Goal: Information Seeking & Learning: Learn about a topic

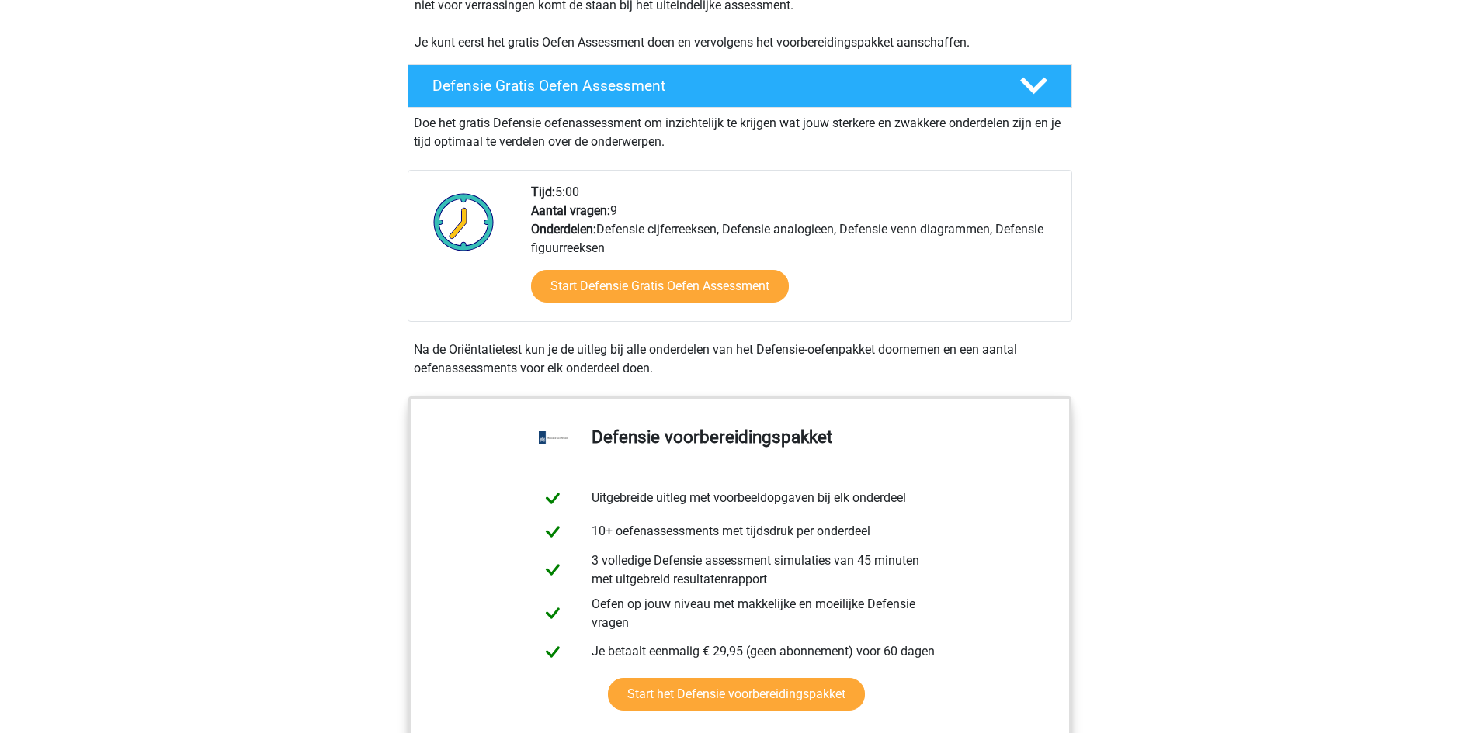
scroll to position [388, 0]
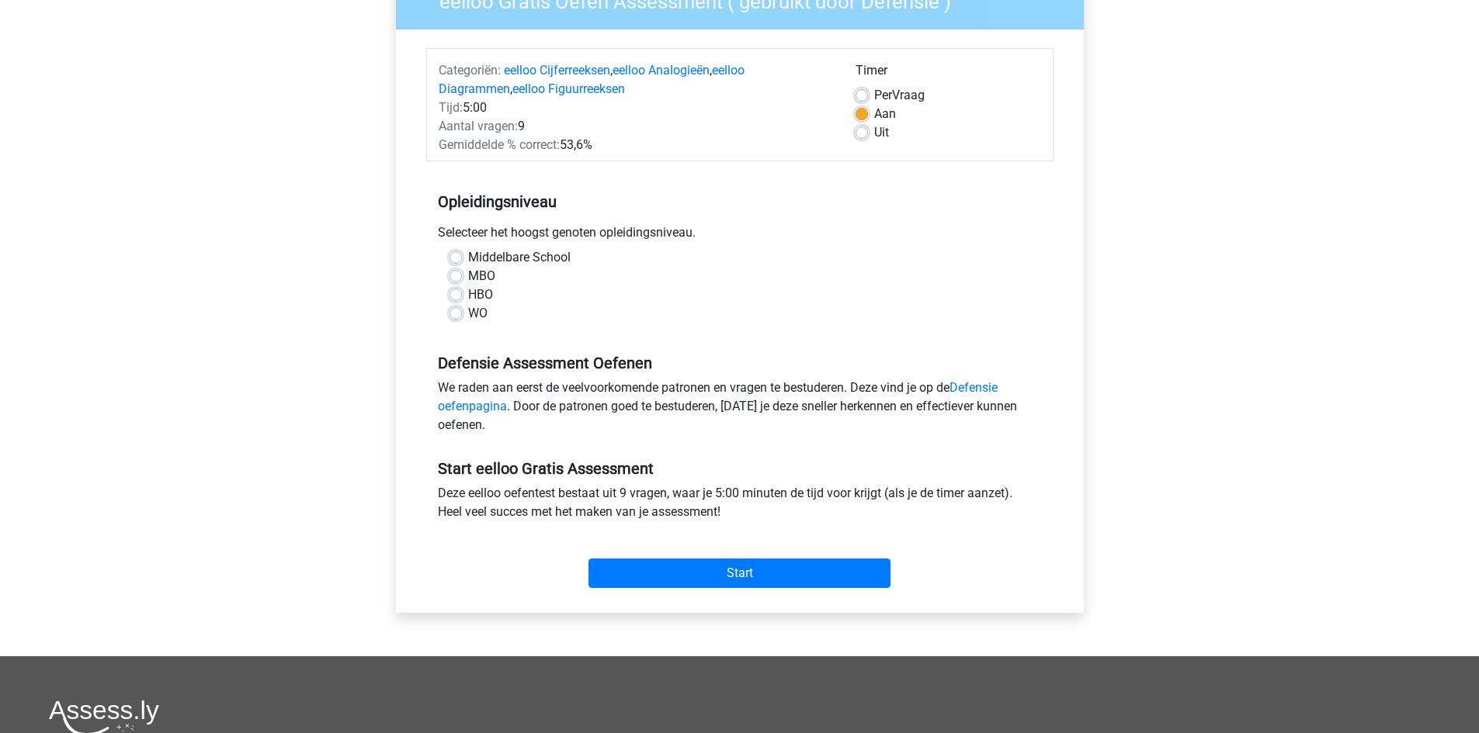
scroll to position [155, 0]
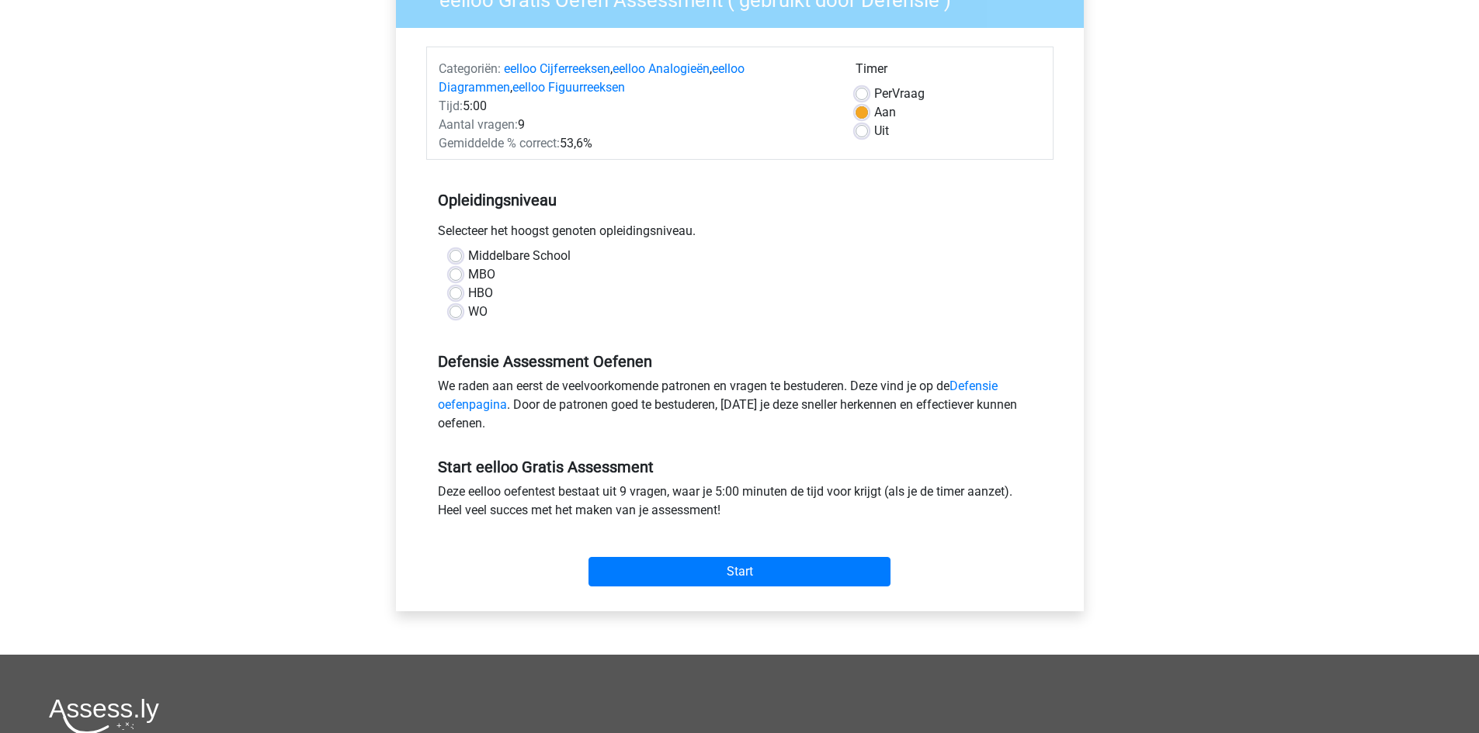
click at [468, 291] on label "HBO" at bounding box center [480, 293] width 25 height 19
click at [453, 291] on input "HBO" at bounding box center [455, 292] width 12 height 16
radio input "true"
click at [738, 567] on input "Start" at bounding box center [739, 571] width 302 height 29
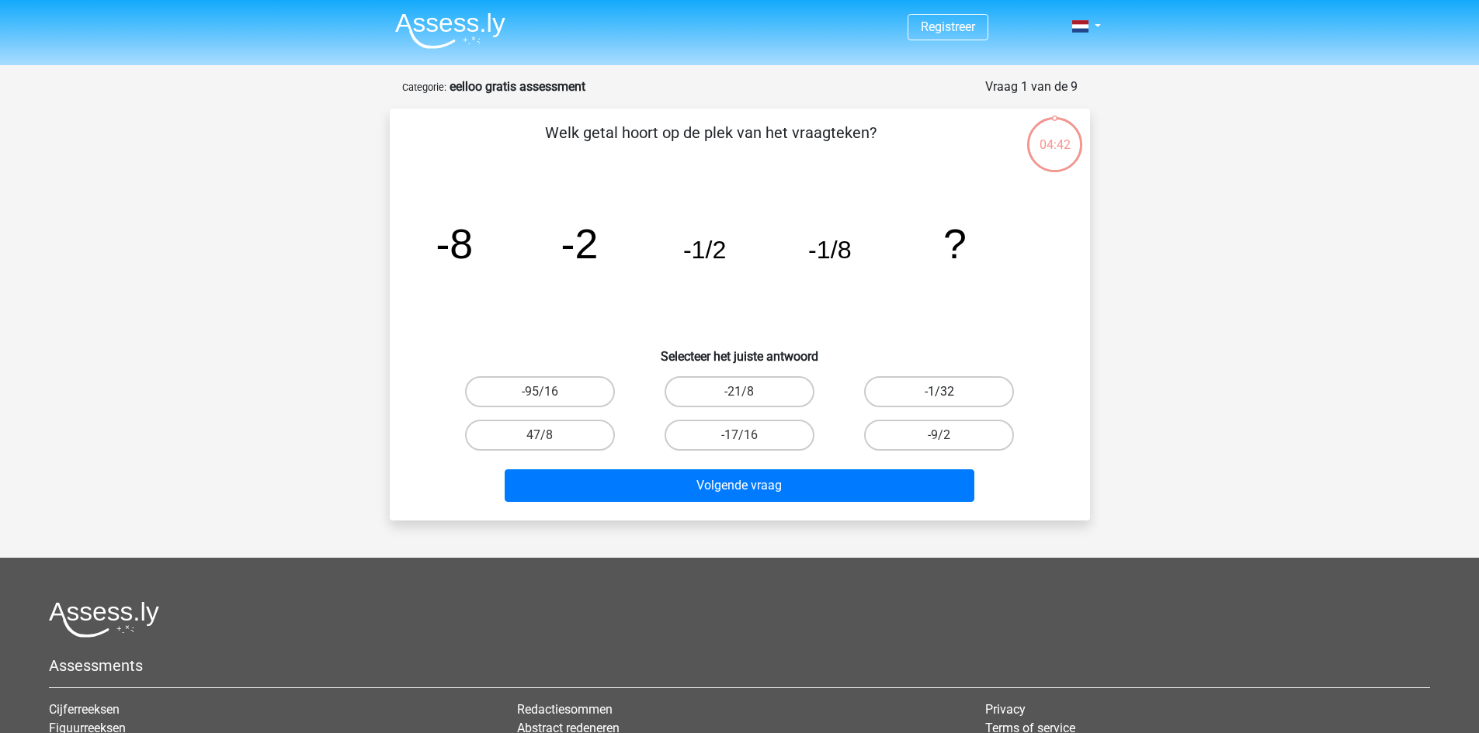
click at [925, 382] on label "-1/32" at bounding box center [939, 391] width 150 height 31
click at [939, 392] on input "-1/32" at bounding box center [944, 397] width 10 height 10
radio input "true"
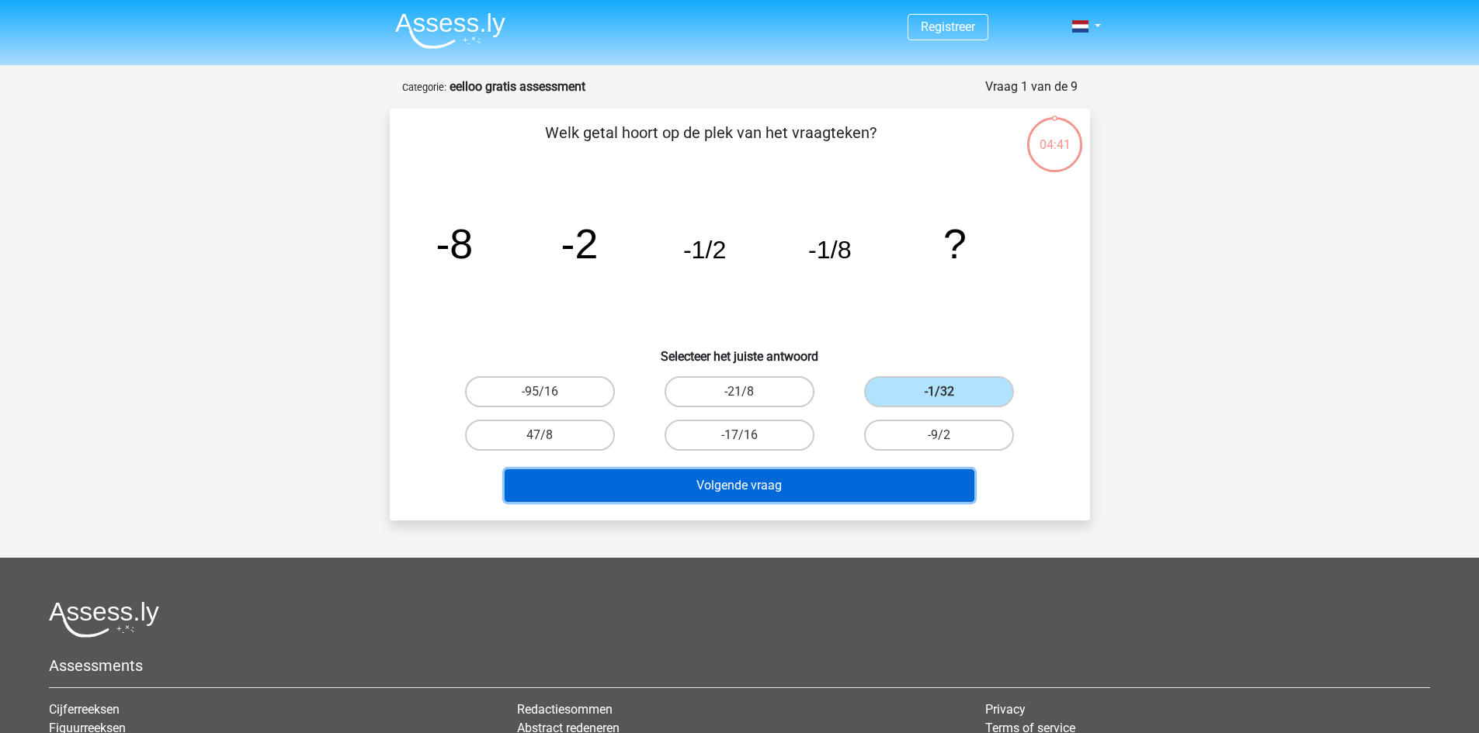
click at [737, 484] on button "Volgende vraag" at bounding box center [740, 486] width 470 height 33
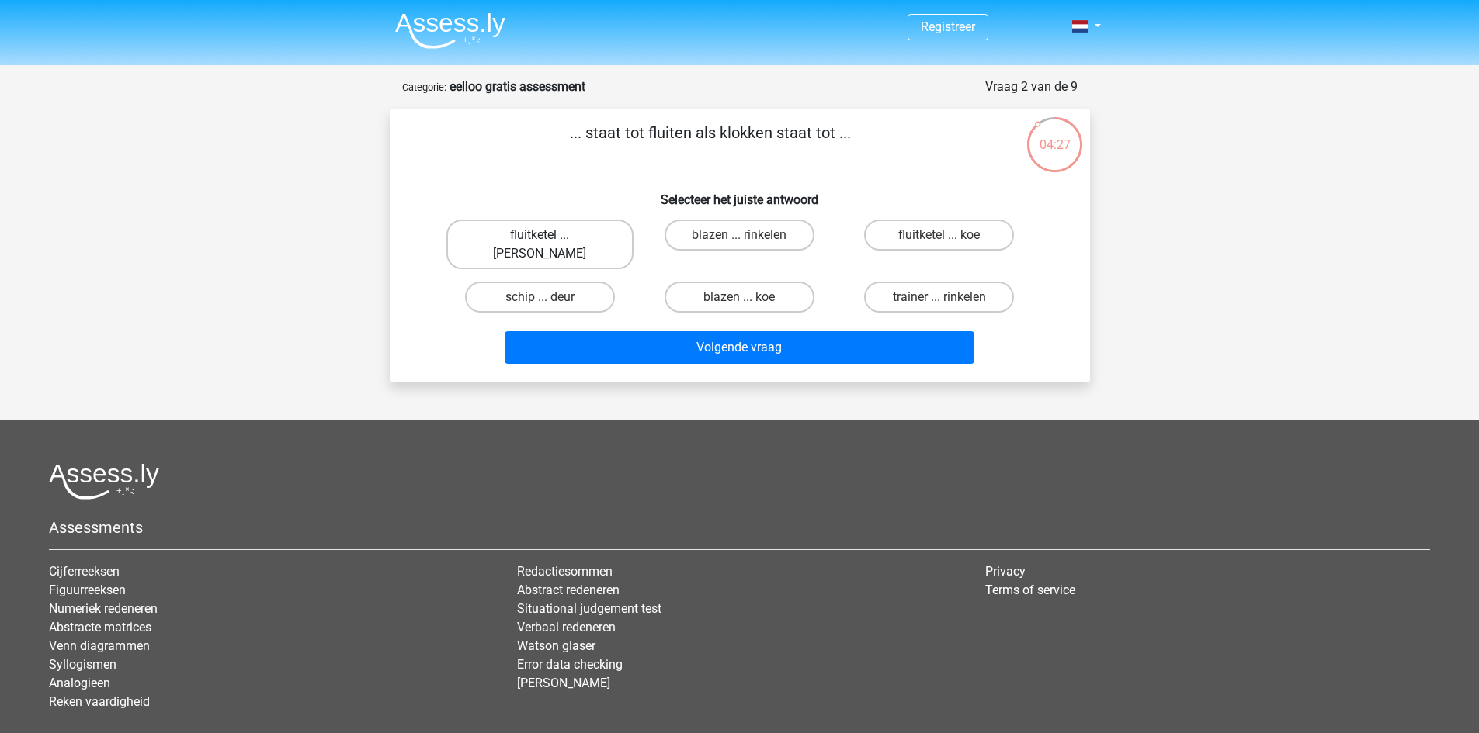
click at [541, 232] on label "fluitketel ... luiden" at bounding box center [539, 245] width 187 height 50
click at [541, 235] on input "fluitketel ... luiden" at bounding box center [544, 240] width 10 height 10
radio input "true"
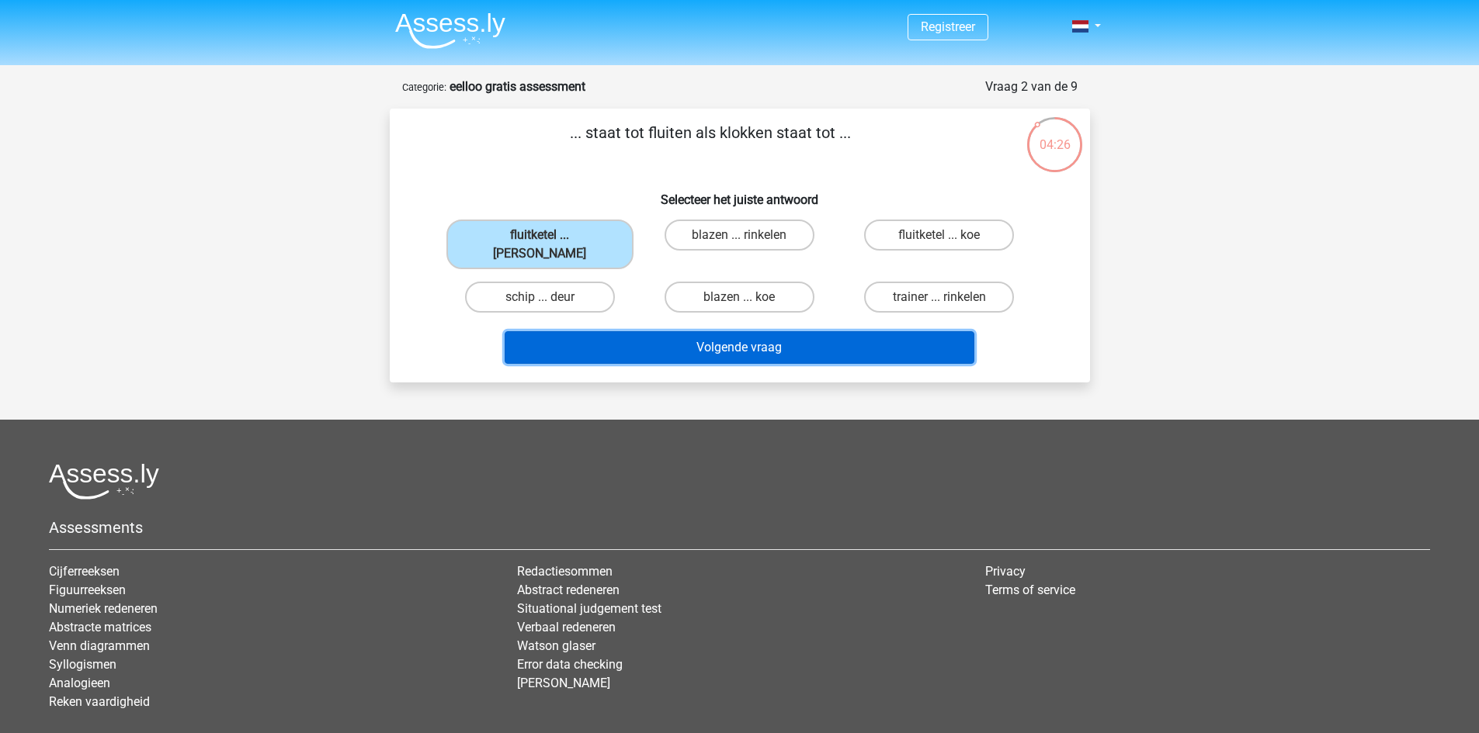
click at [686, 331] on button "Volgende vraag" at bounding box center [740, 347] width 470 height 33
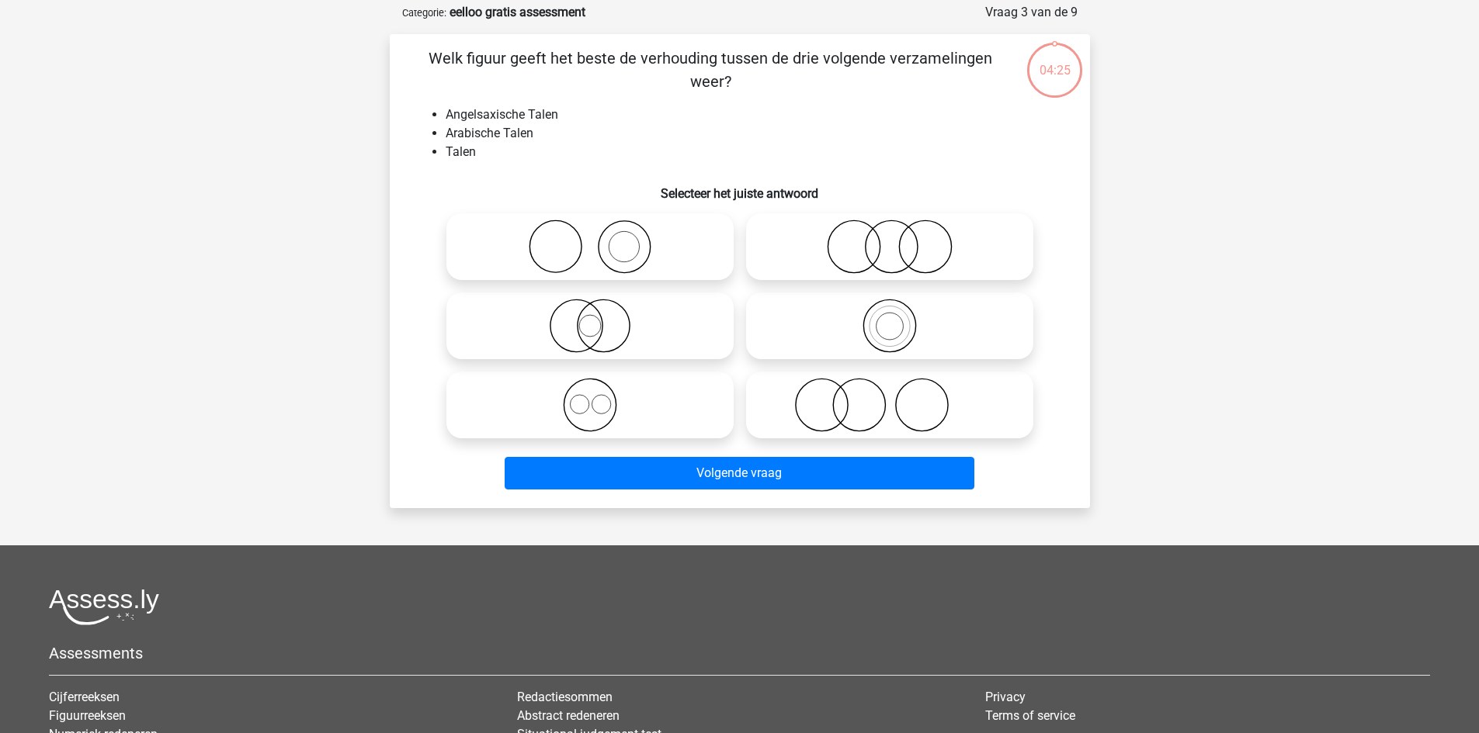
scroll to position [78, 0]
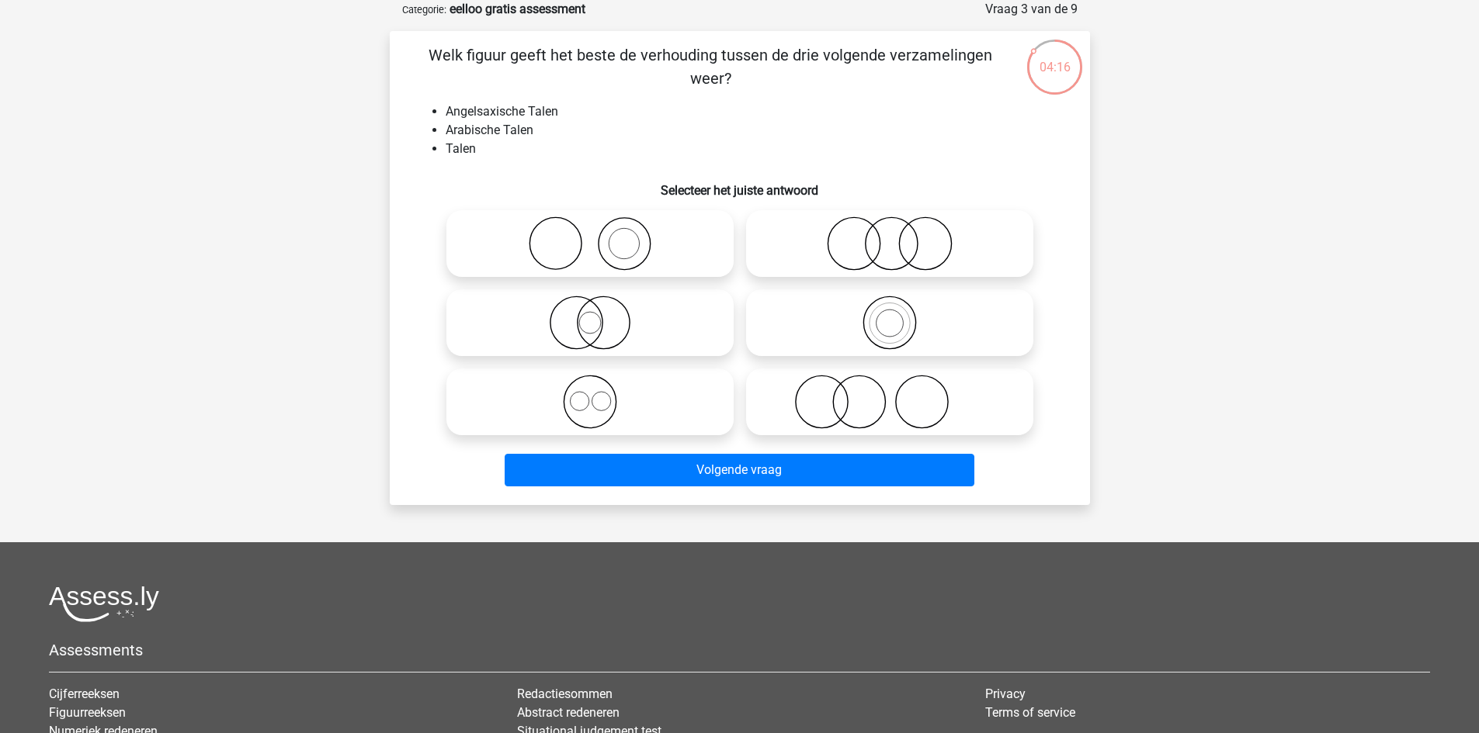
click at [597, 402] on icon at bounding box center [590, 402] width 275 height 54
click at [597, 394] on input "radio" at bounding box center [595, 389] width 10 height 10
radio input "true"
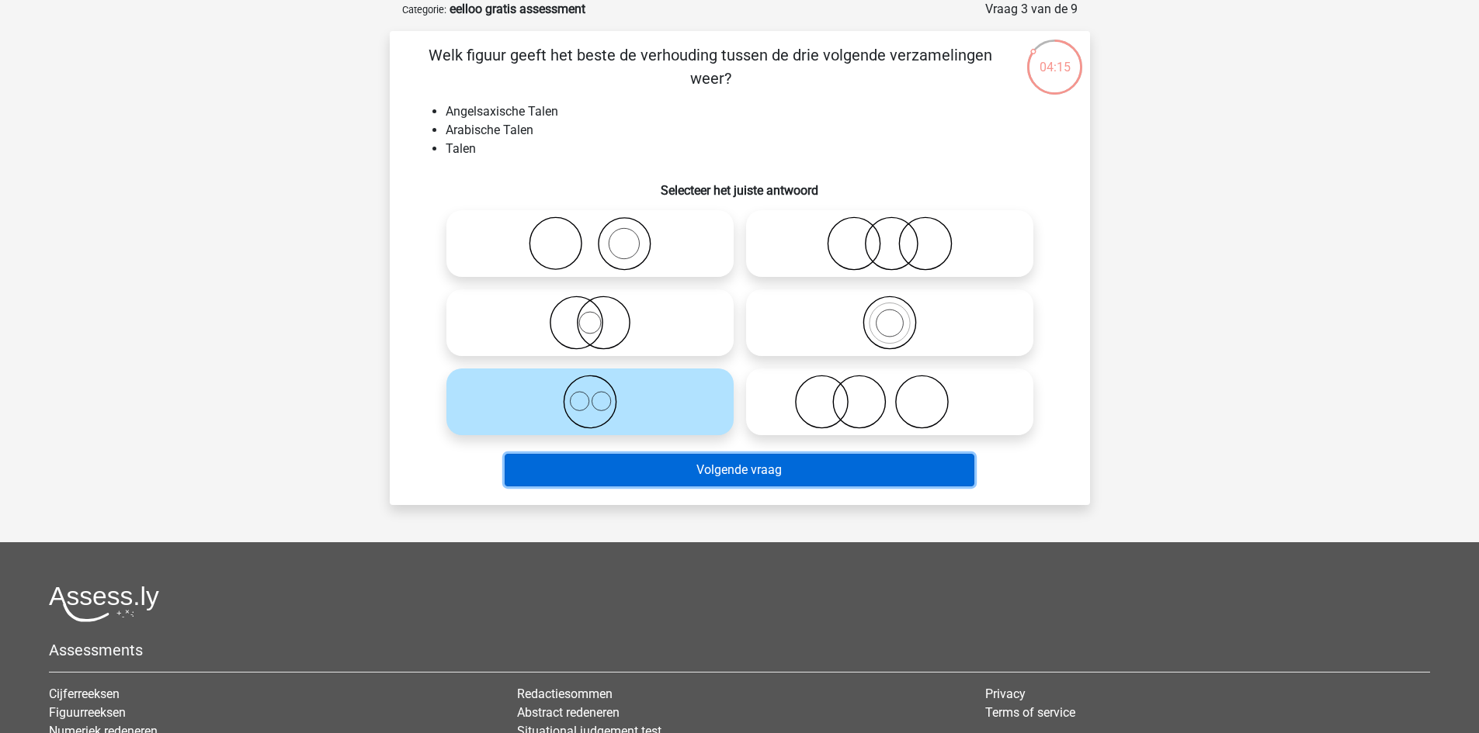
click at [689, 473] on button "Volgende vraag" at bounding box center [740, 470] width 470 height 33
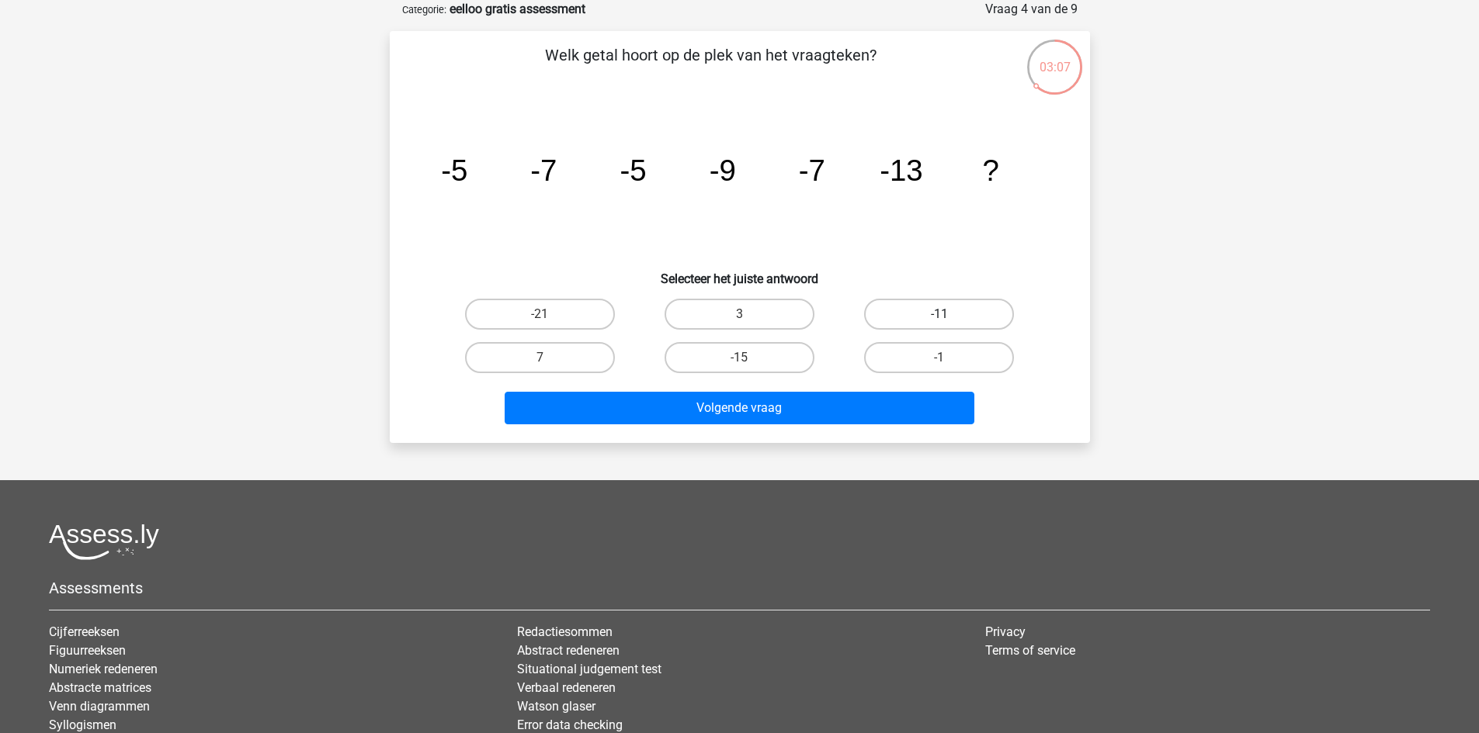
click at [925, 306] on label "-11" at bounding box center [939, 314] width 150 height 31
click at [939, 314] on input "-11" at bounding box center [944, 319] width 10 height 10
radio input "true"
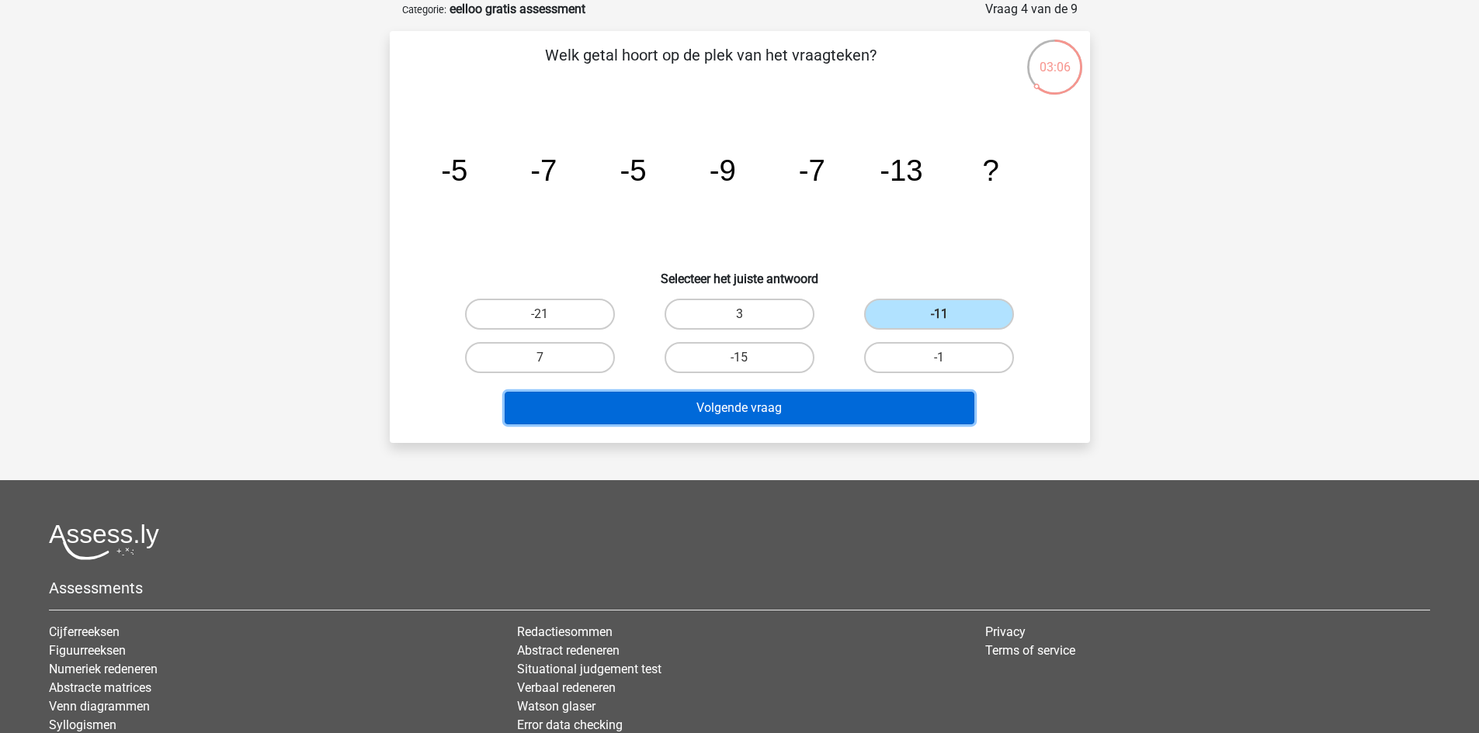
click at [739, 399] on button "Volgende vraag" at bounding box center [740, 408] width 470 height 33
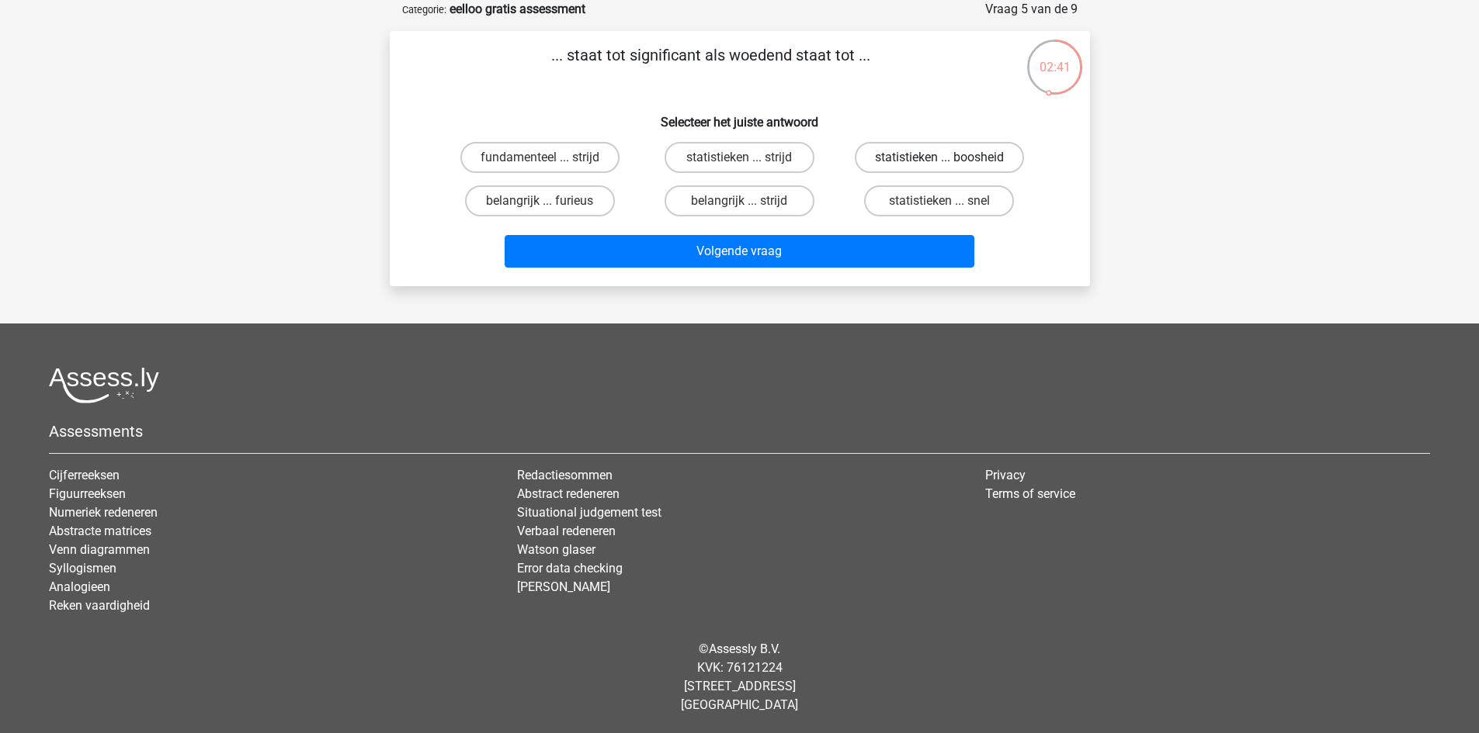
click at [921, 158] on label "statistieken ... boosheid" at bounding box center [939, 157] width 169 height 31
click at [939, 158] on input "statistieken ... boosheid" at bounding box center [944, 163] width 10 height 10
radio input "true"
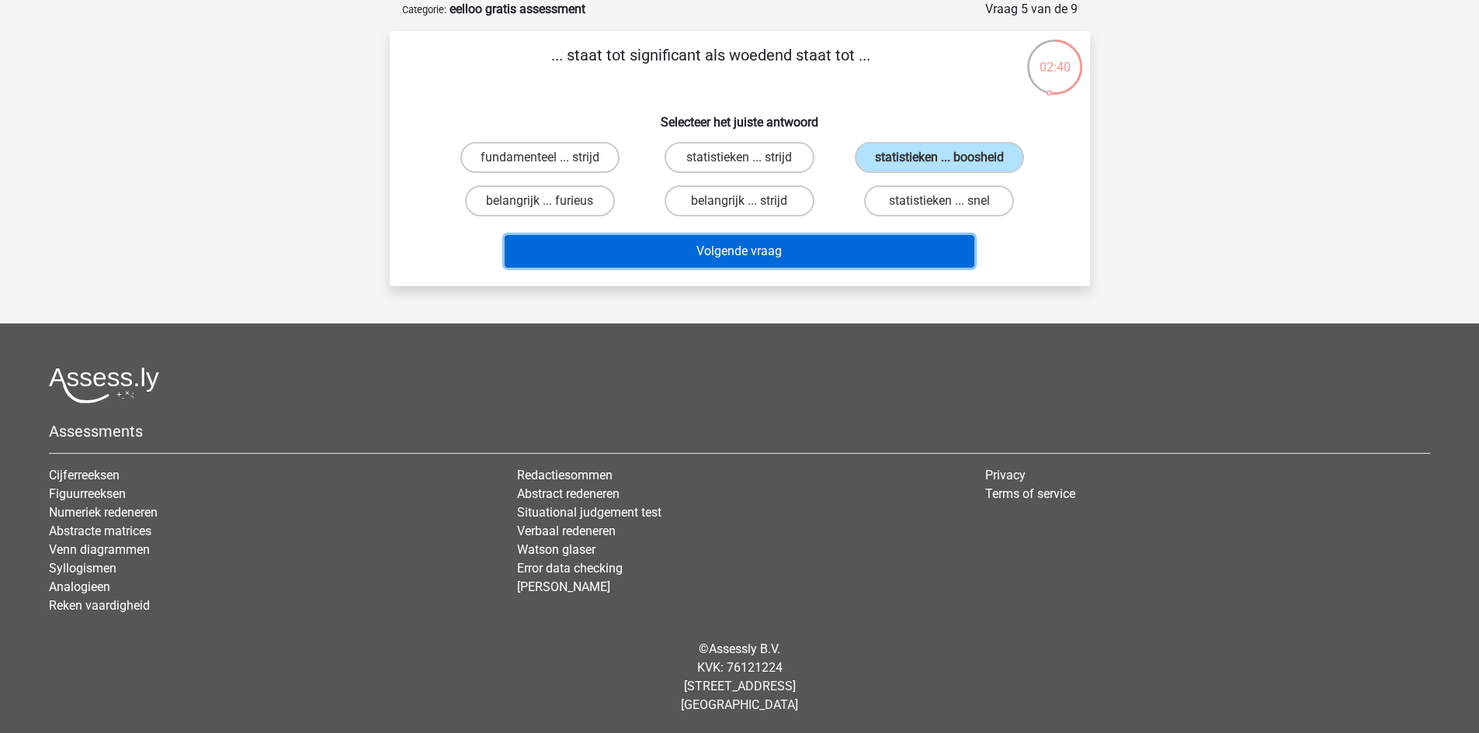
click at [733, 252] on button "Volgende vraag" at bounding box center [740, 251] width 470 height 33
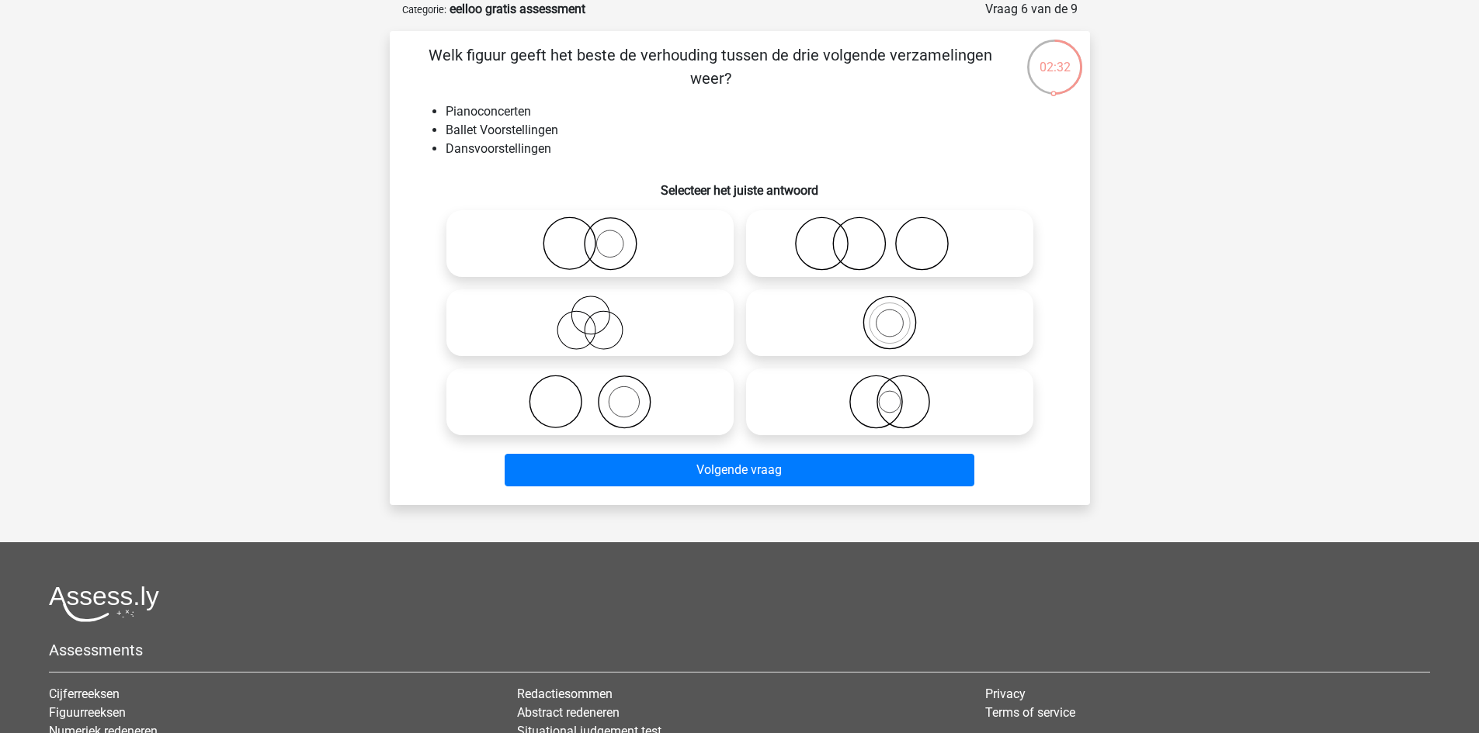
click at [629, 410] on icon at bounding box center [590, 402] width 275 height 54
click at [600, 394] on input "radio" at bounding box center [595, 389] width 10 height 10
radio input "true"
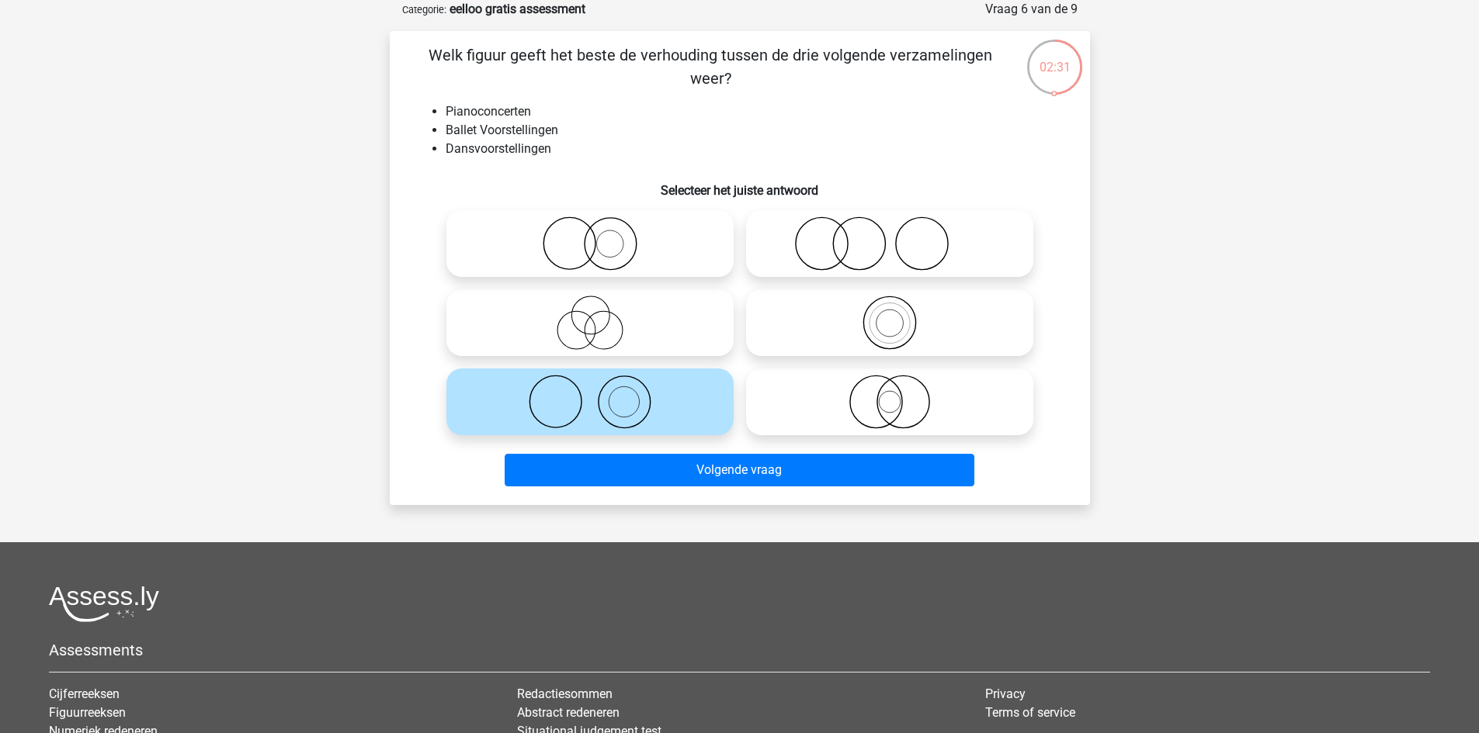
drag, startPoint x: 723, startPoint y: 491, endPoint x: 722, endPoint y: 482, distance: 9.3
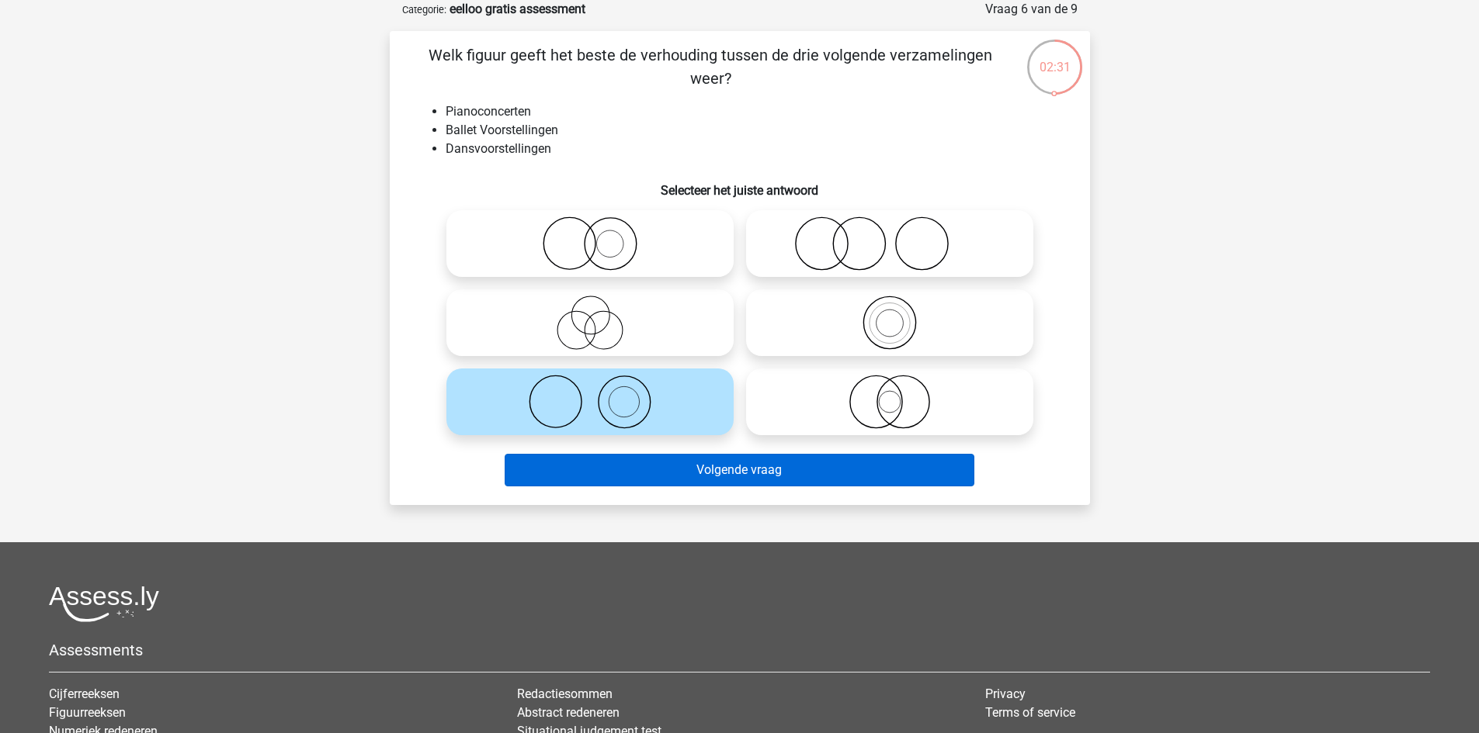
click at [723, 490] on div "Volgende vraag" at bounding box center [739, 473] width 599 height 39
click at [715, 473] on button "Volgende vraag" at bounding box center [740, 470] width 470 height 33
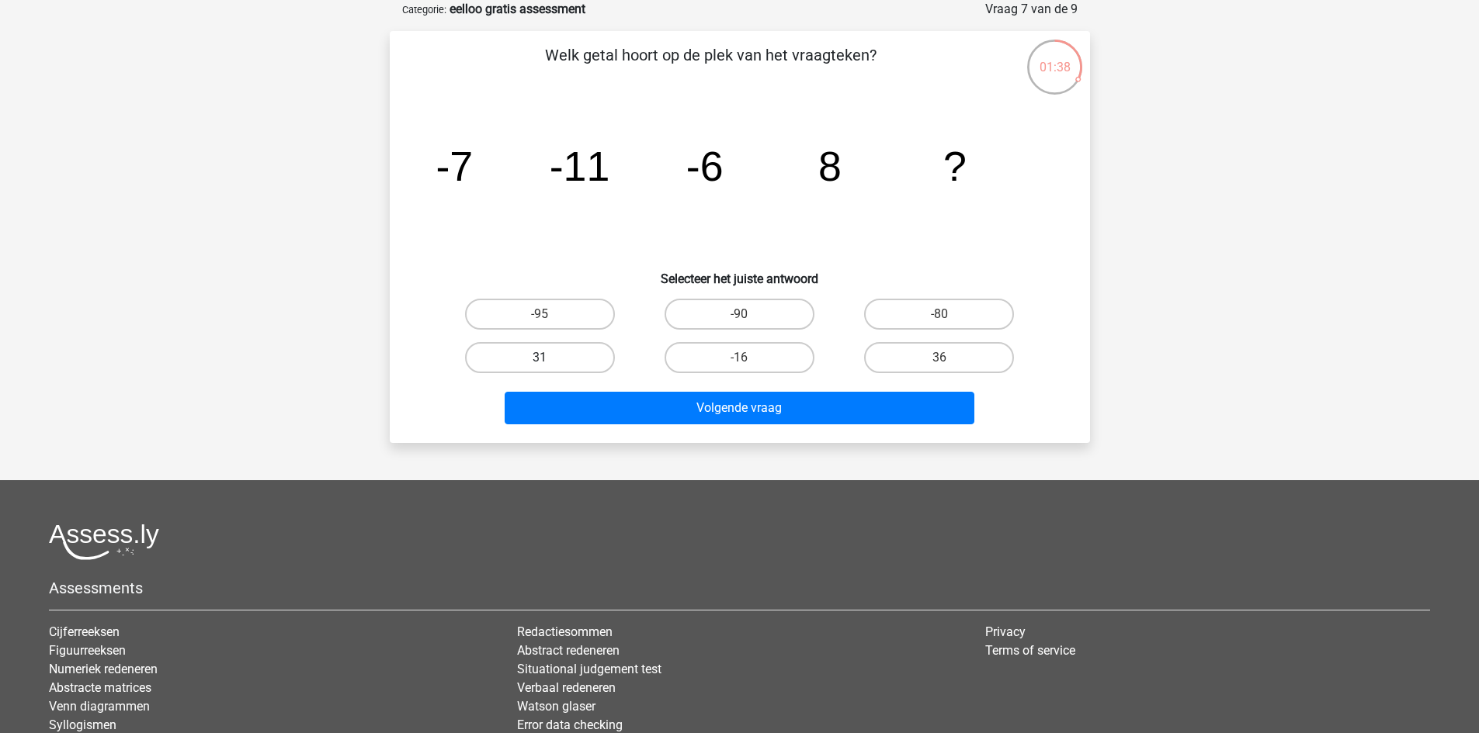
click at [590, 347] on label "31" at bounding box center [540, 357] width 150 height 31
click at [550, 358] on input "31" at bounding box center [544, 363] width 10 height 10
radio input "true"
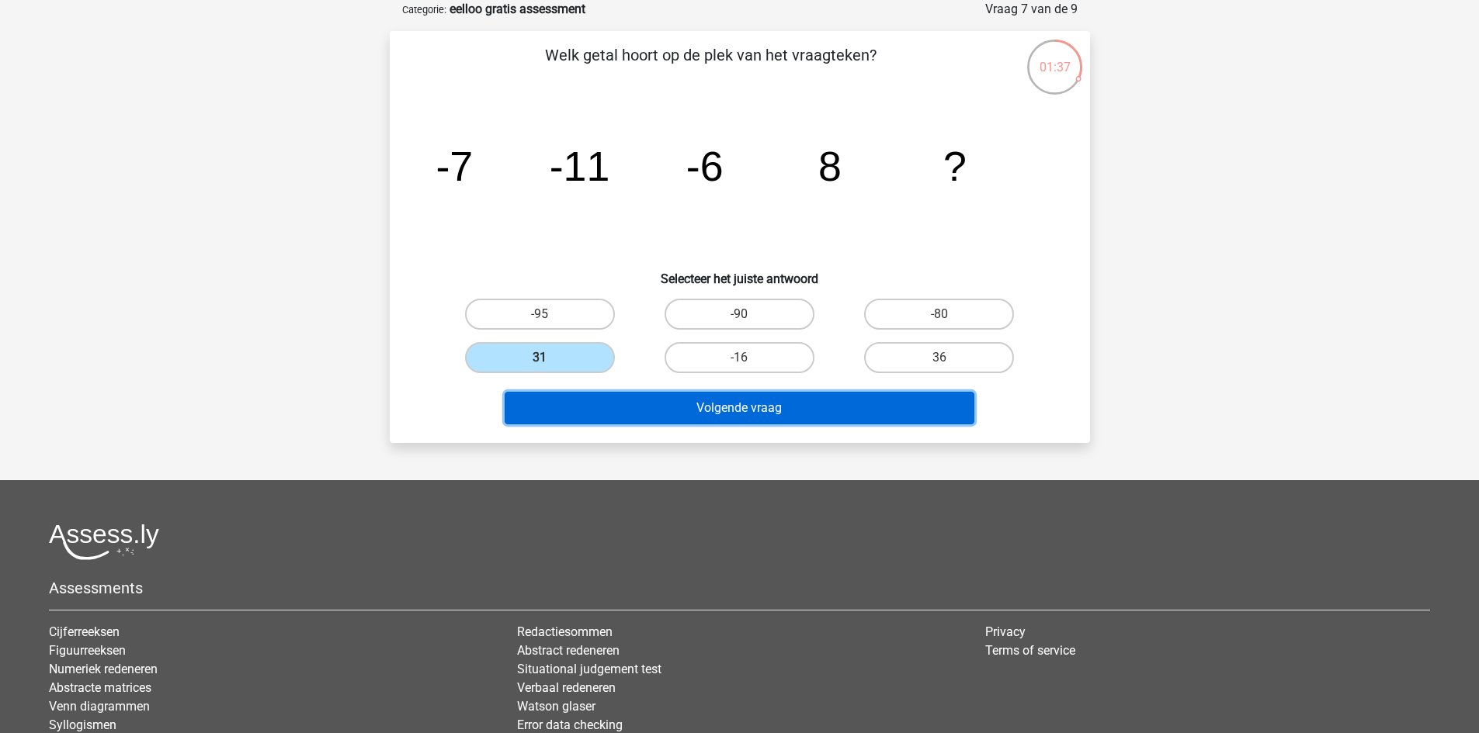
click at [642, 409] on button "Volgende vraag" at bounding box center [740, 408] width 470 height 33
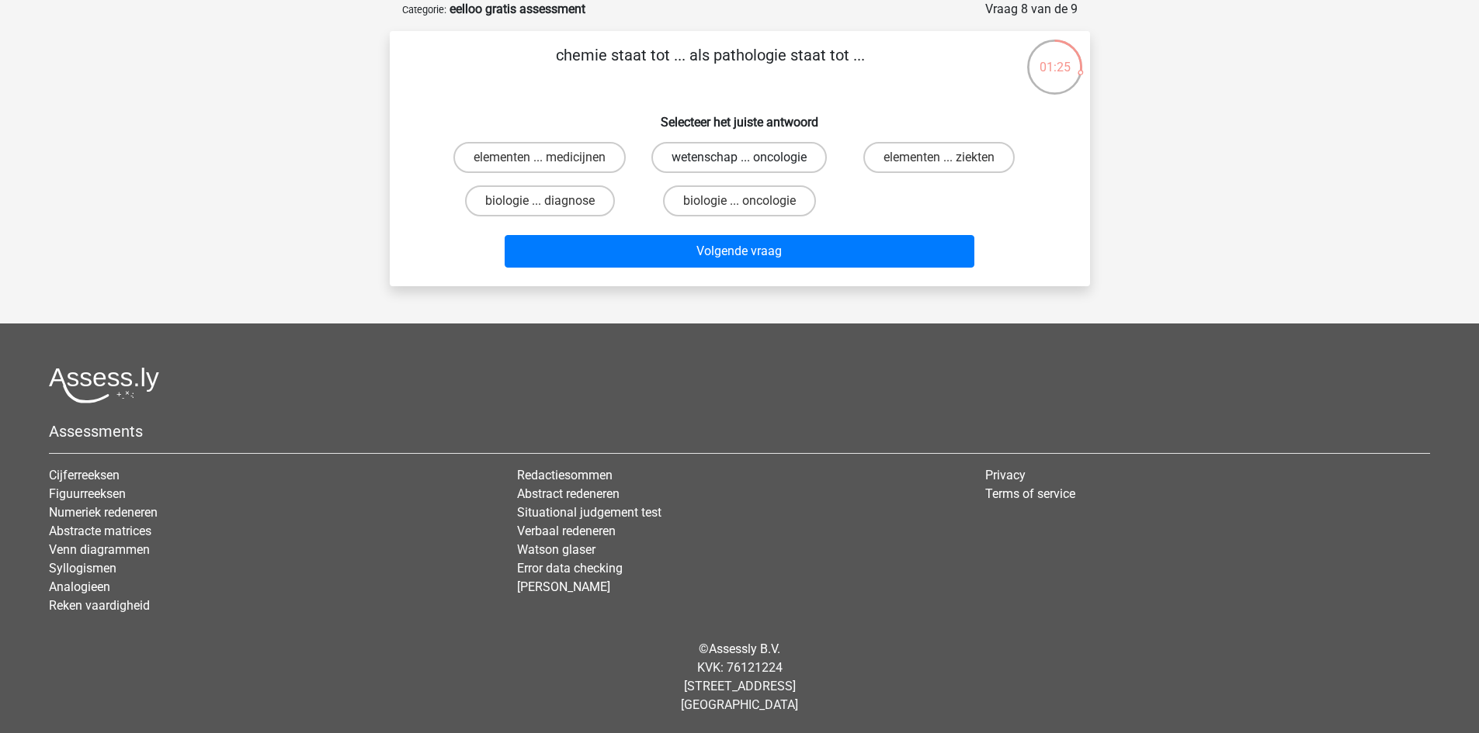
click at [685, 157] on label "wetenschap ... oncologie" at bounding box center [738, 157] width 175 height 31
click at [739, 158] on input "wetenschap ... oncologie" at bounding box center [744, 163] width 10 height 10
radio input "true"
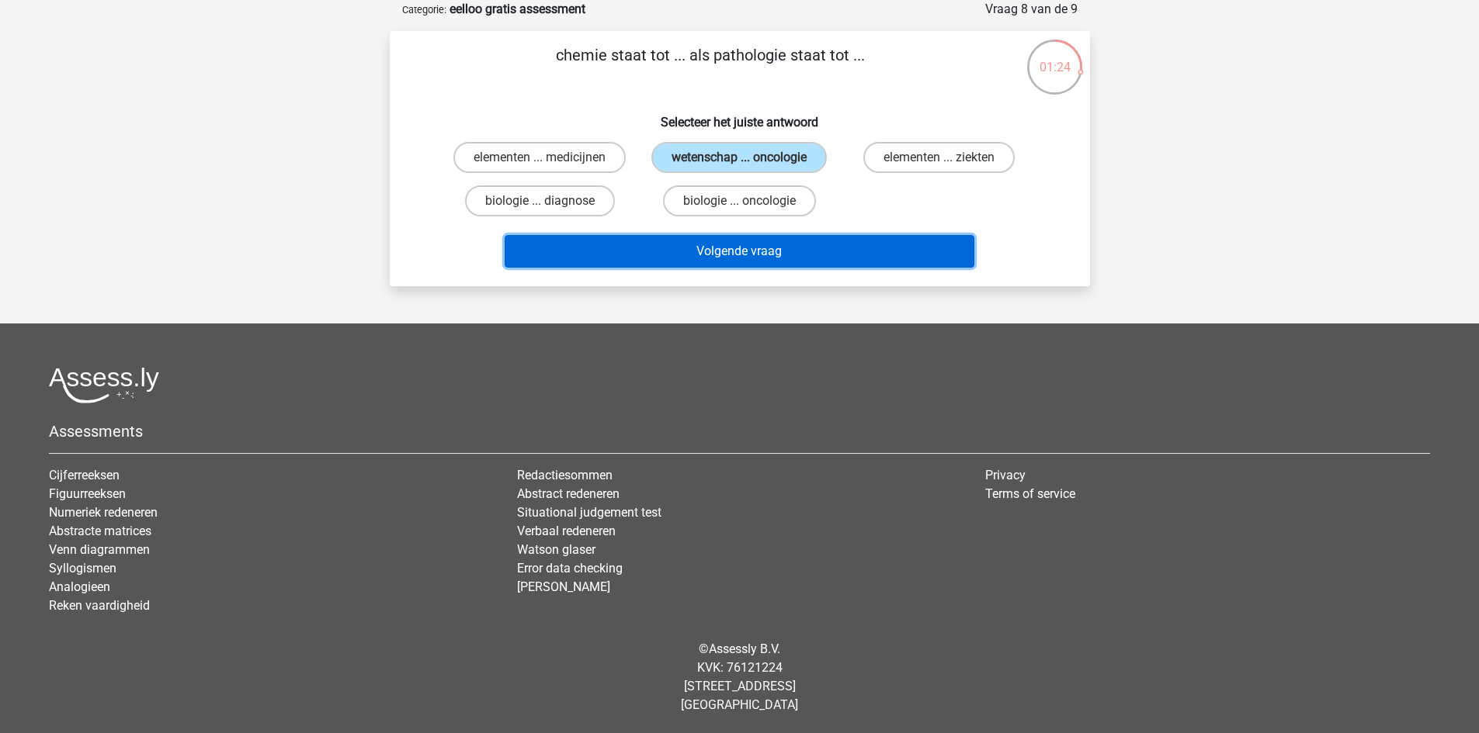
click at [668, 244] on button "Volgende vraag" at bounding box center [740, 251] width 470 height 33
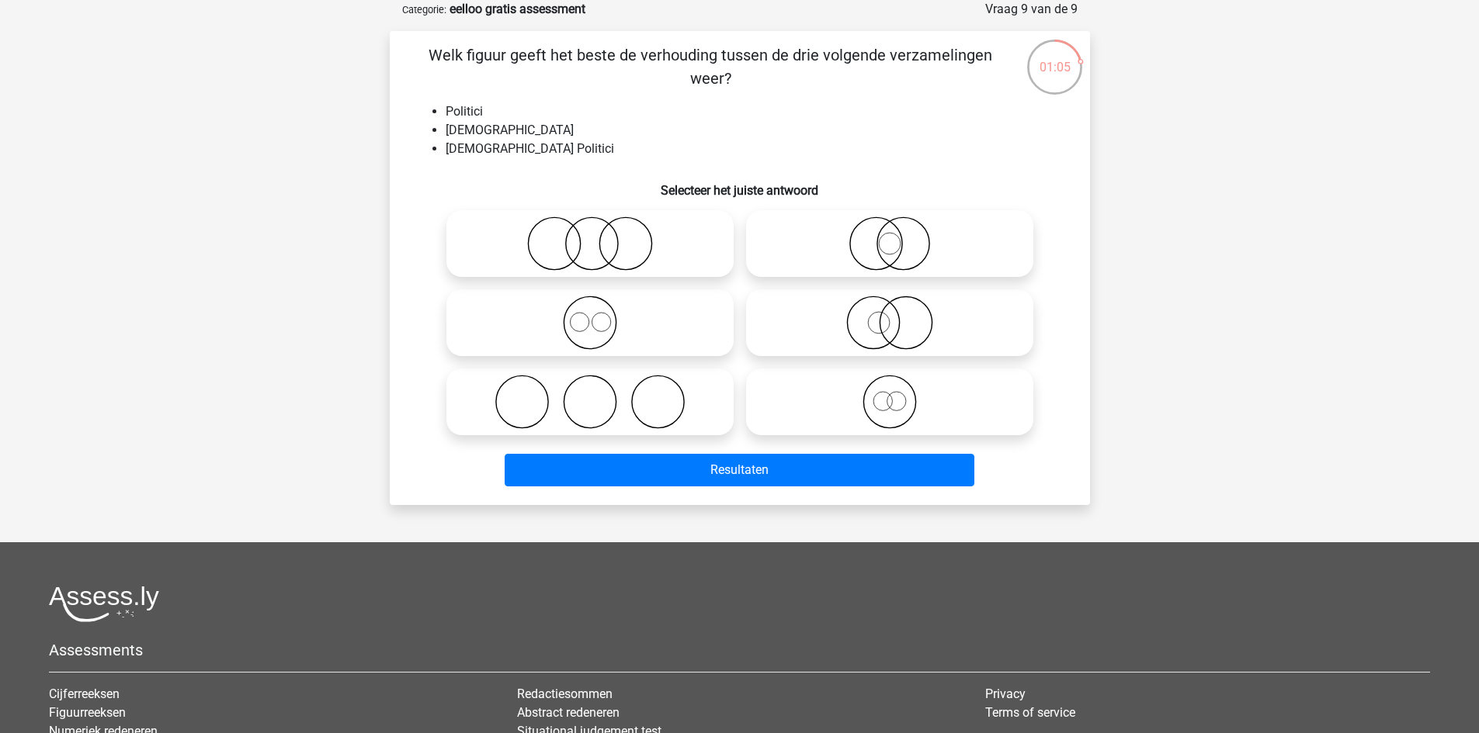
click at [883, 330] on icon at bounding box center [889, 323] width 275 height 54
click at [889, 315] on input "radio" at bounding box center [894, 310] width 10 height 10
radio input "true"
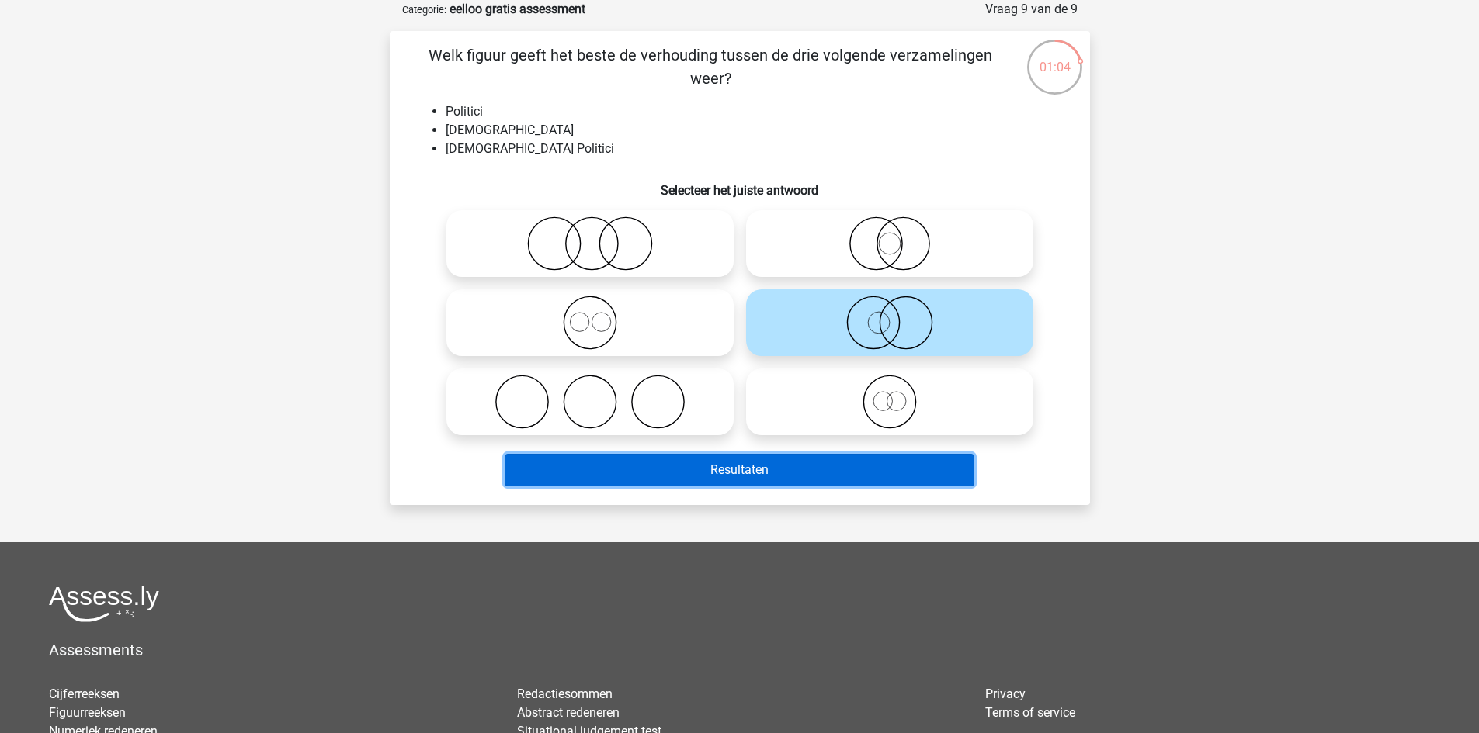
click at [823, 474] on button "Resultaten" at bounding box center [740, 470] width 470 height 33
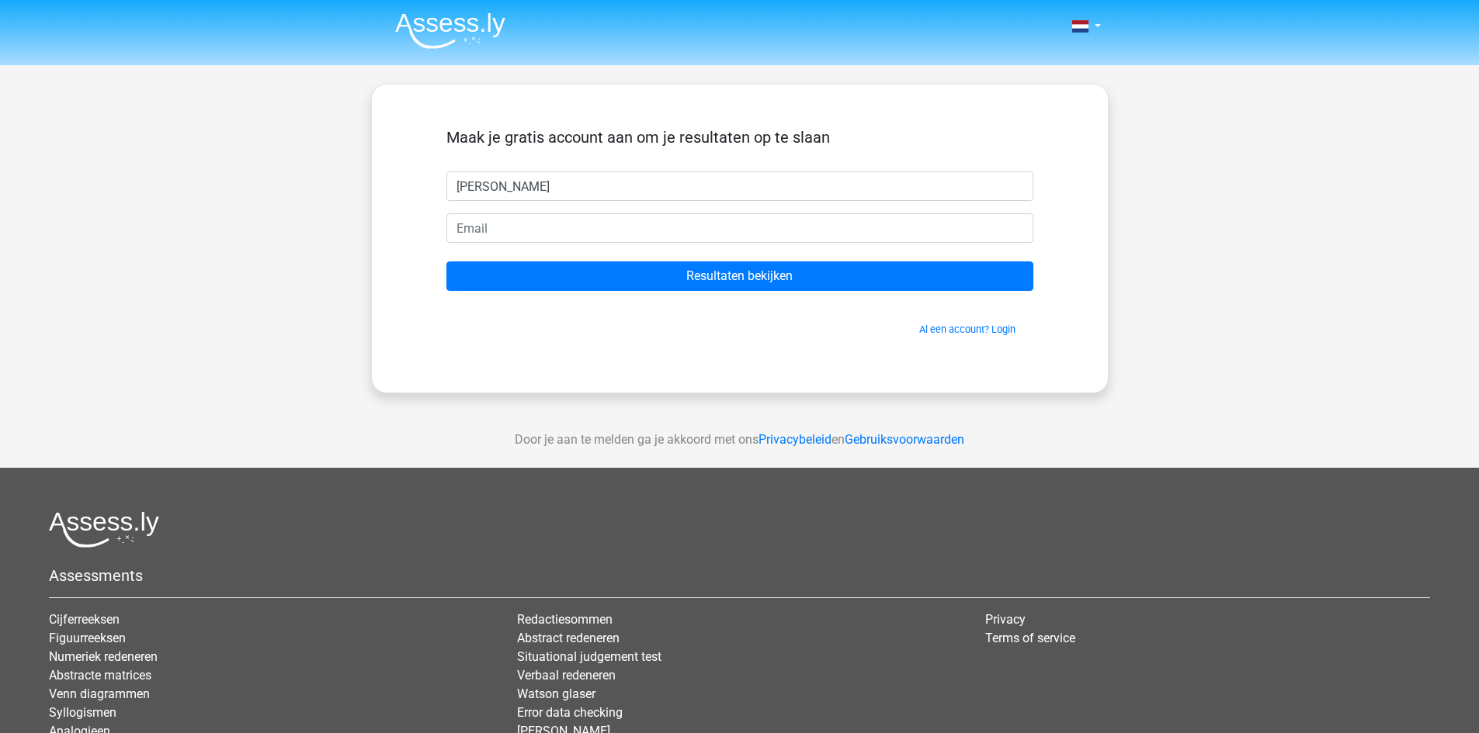
type input "rick"
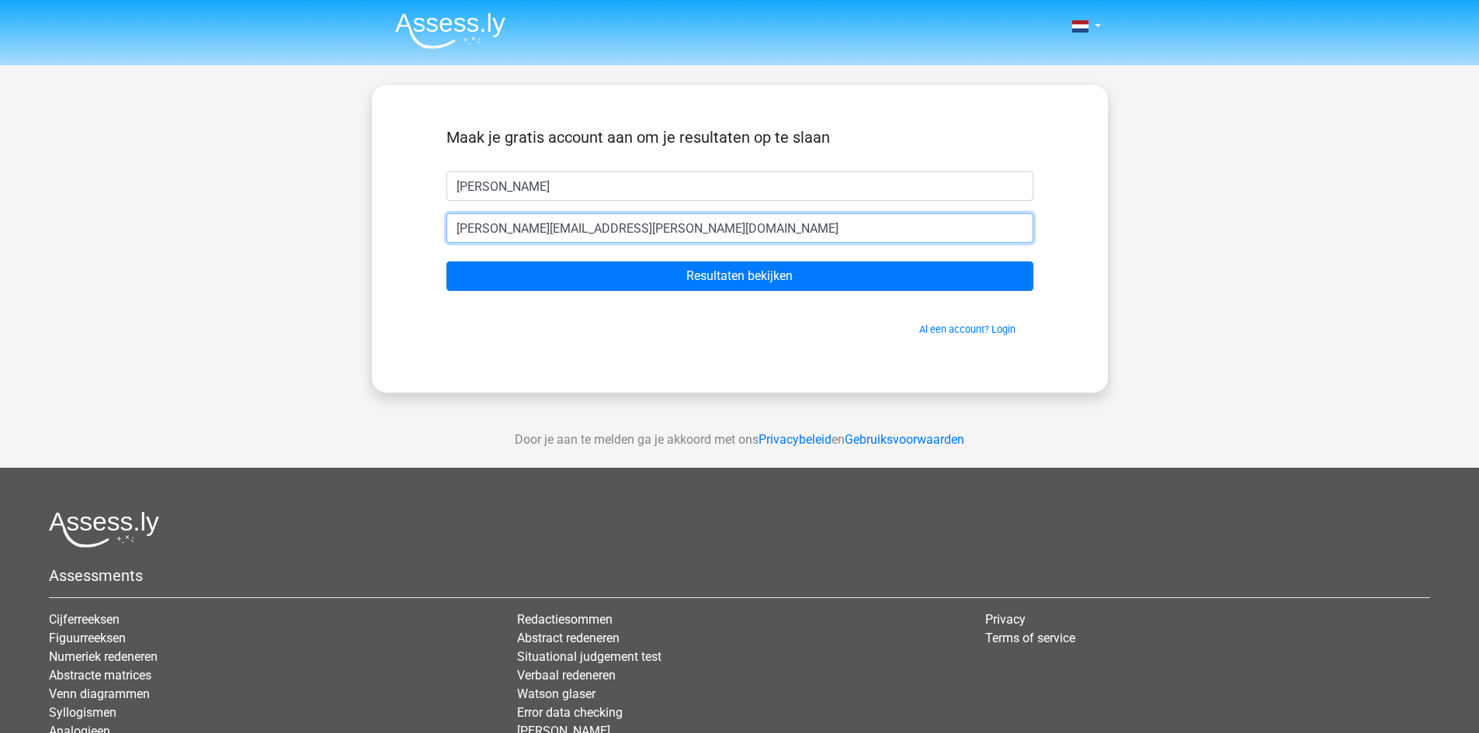
type input "rick.vh@live.nl"
click at [446, 262] on input "Resultaten bekijken" at bounding box center [739, 276] width 587 height 29
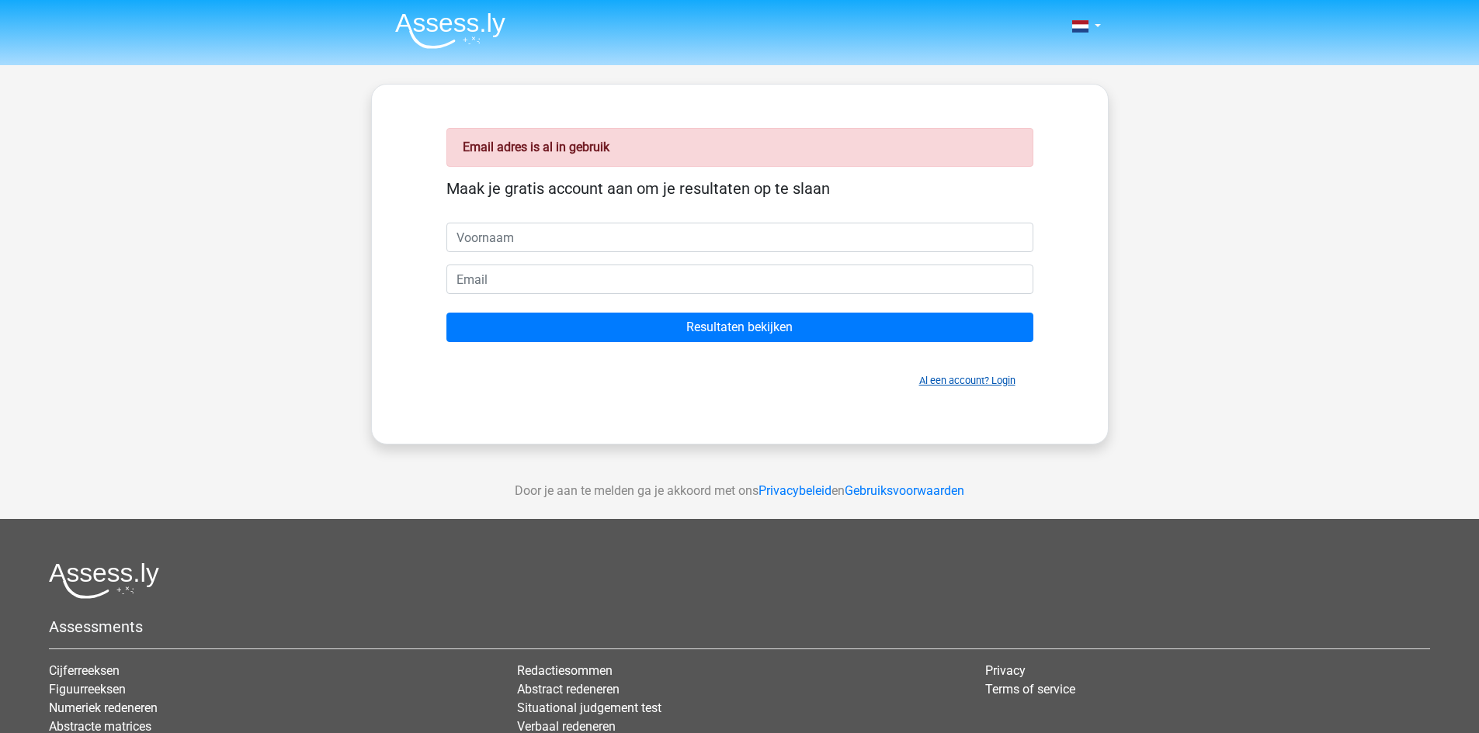
click at [941, 381] on link "Al een account? Login" at bounding box center [967, 381] width 96 height 12
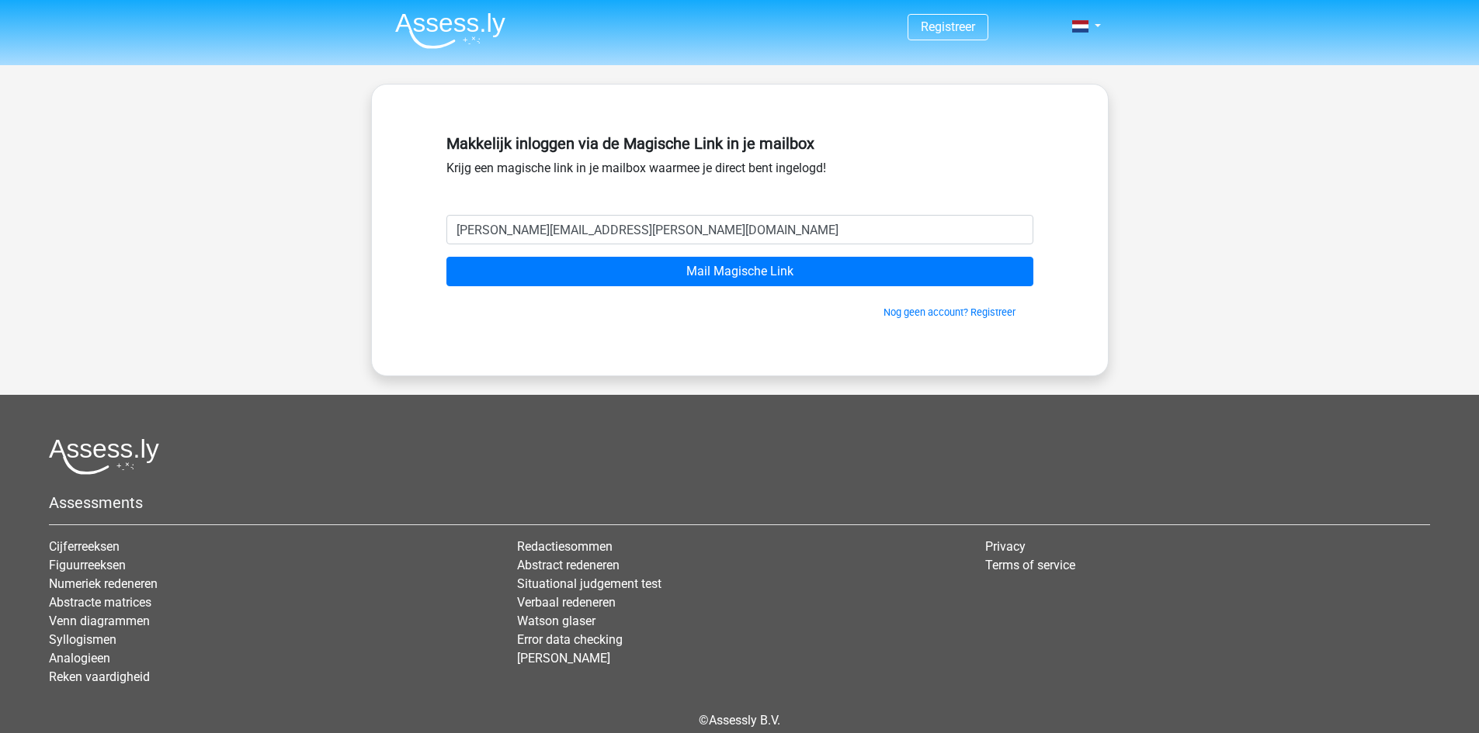
type input "[PERSON_NAME][EMAIL_ADDRESS][PERSON_NAME][DOMAIN_NAME]"
click at [446, 257] on input "Mail Magische Link" at bounding box center [739, 271] width 587 height 29
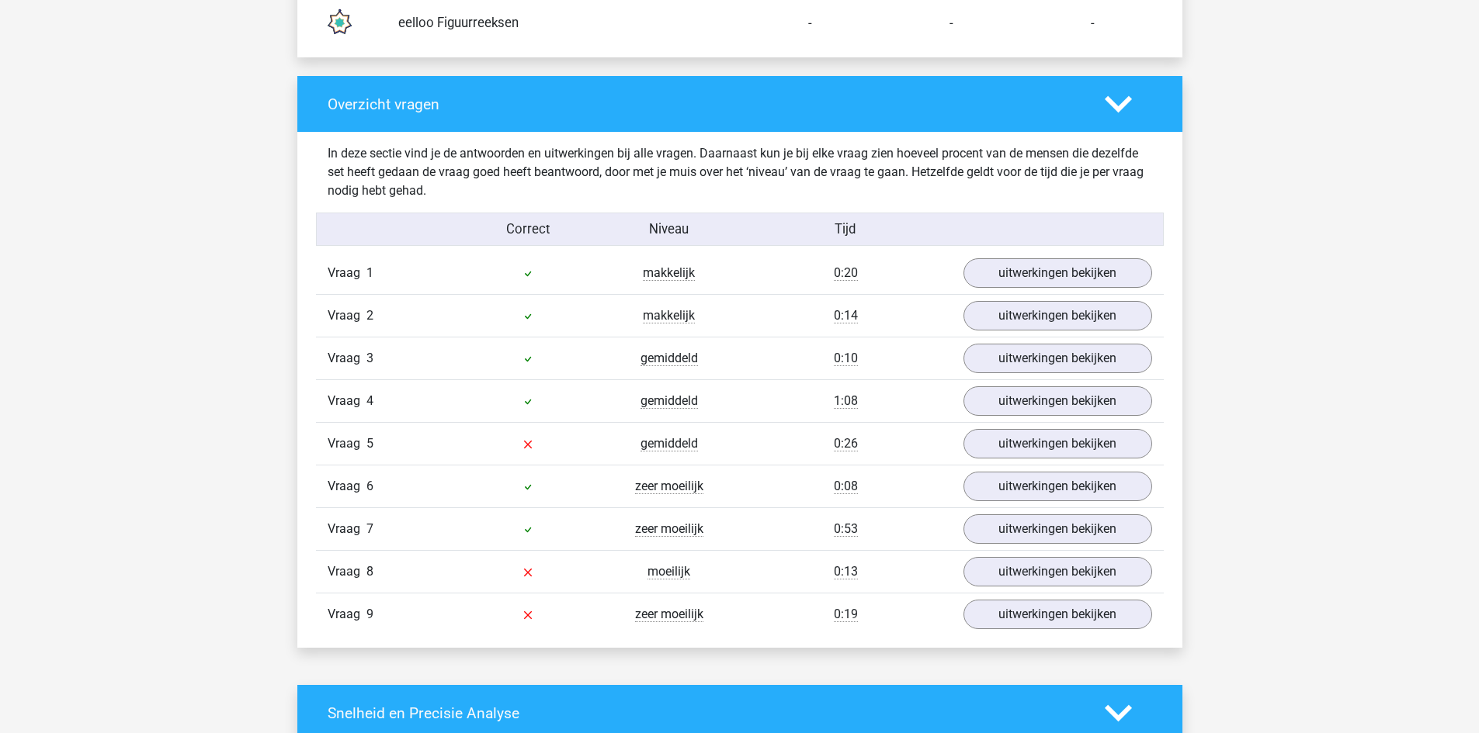
scroll to position [1630, 0]
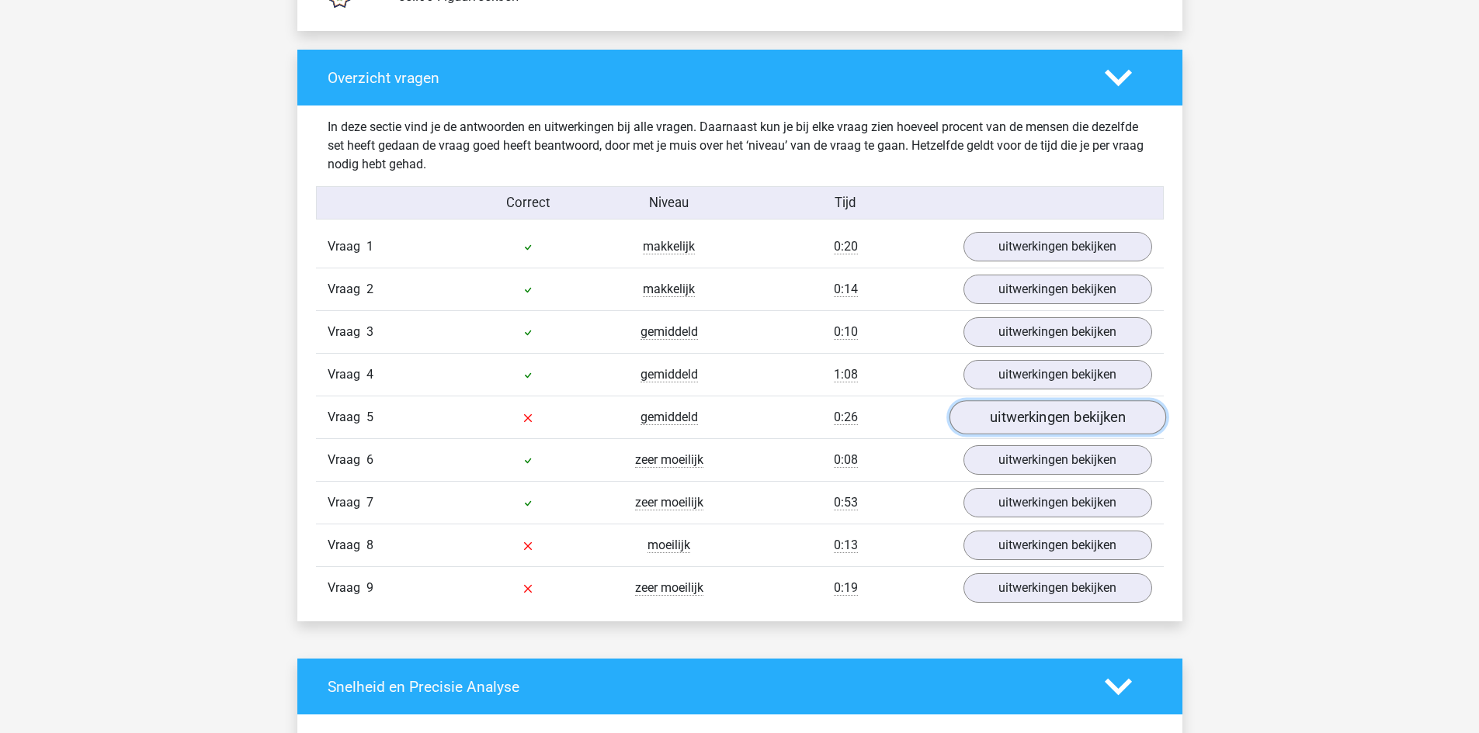
click at [1059, 421] on link "uitwerkingen bekijken" at bounding box center [1056, 418] width 217 height 34
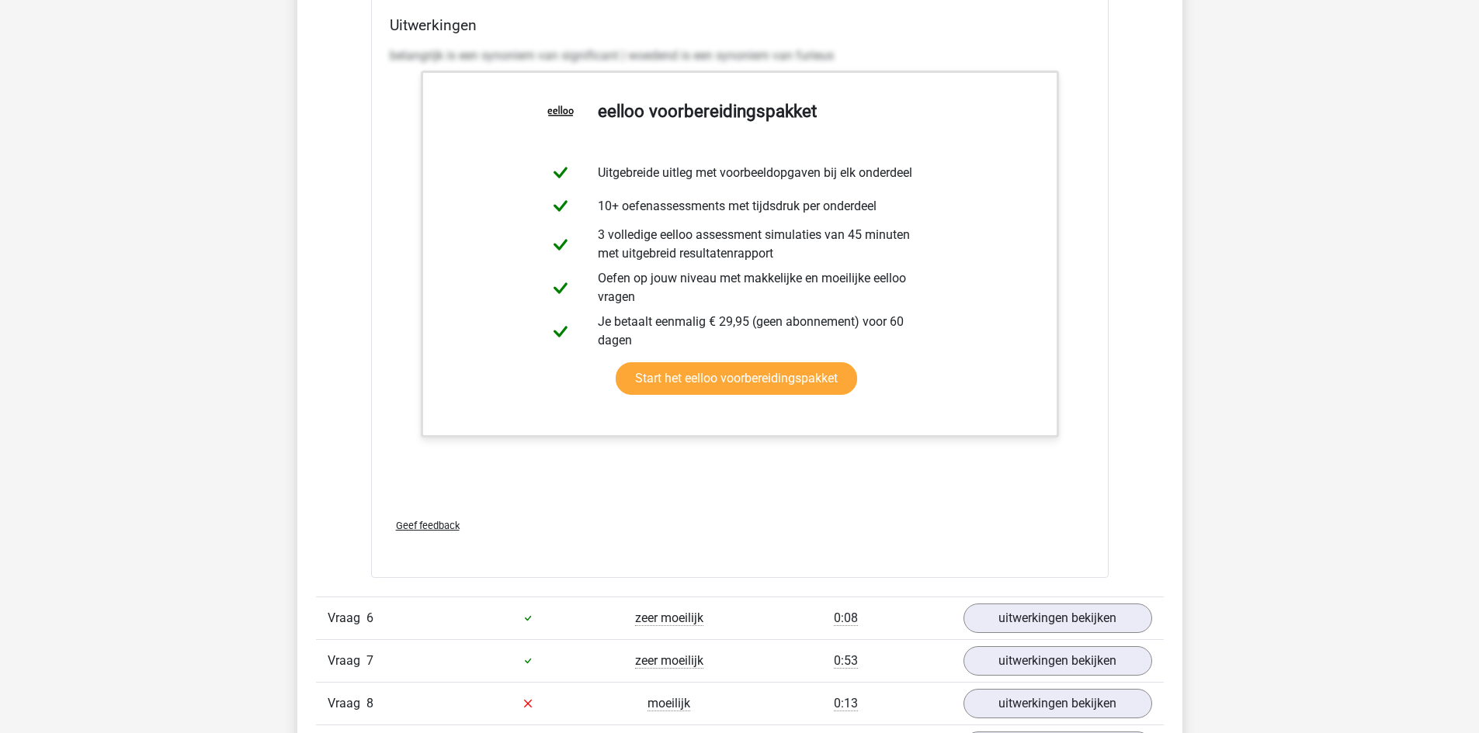
scroll to position [2406, 0]
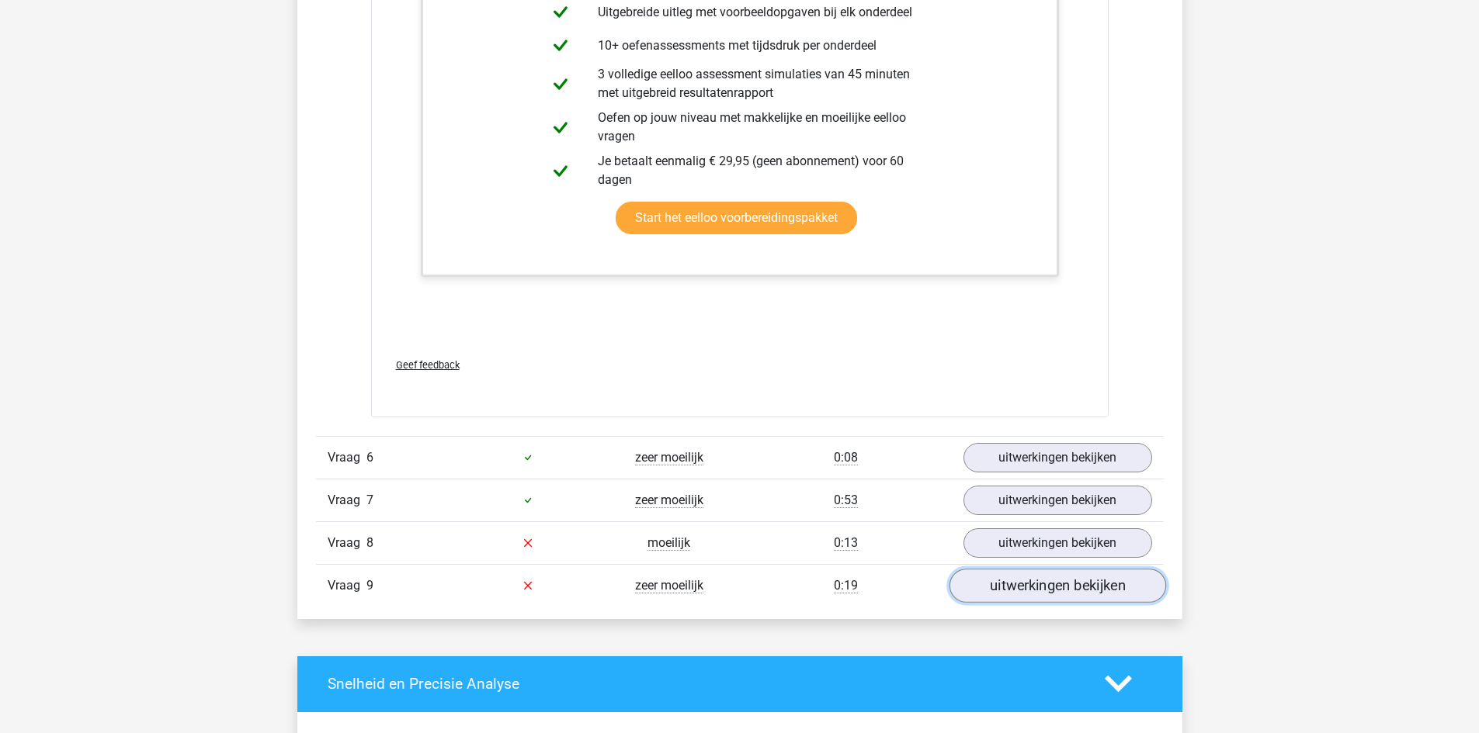
click at [1052, 591] on link "uitwerkingen bekijken" at bounding box center [1056, 586] width 217 height 34
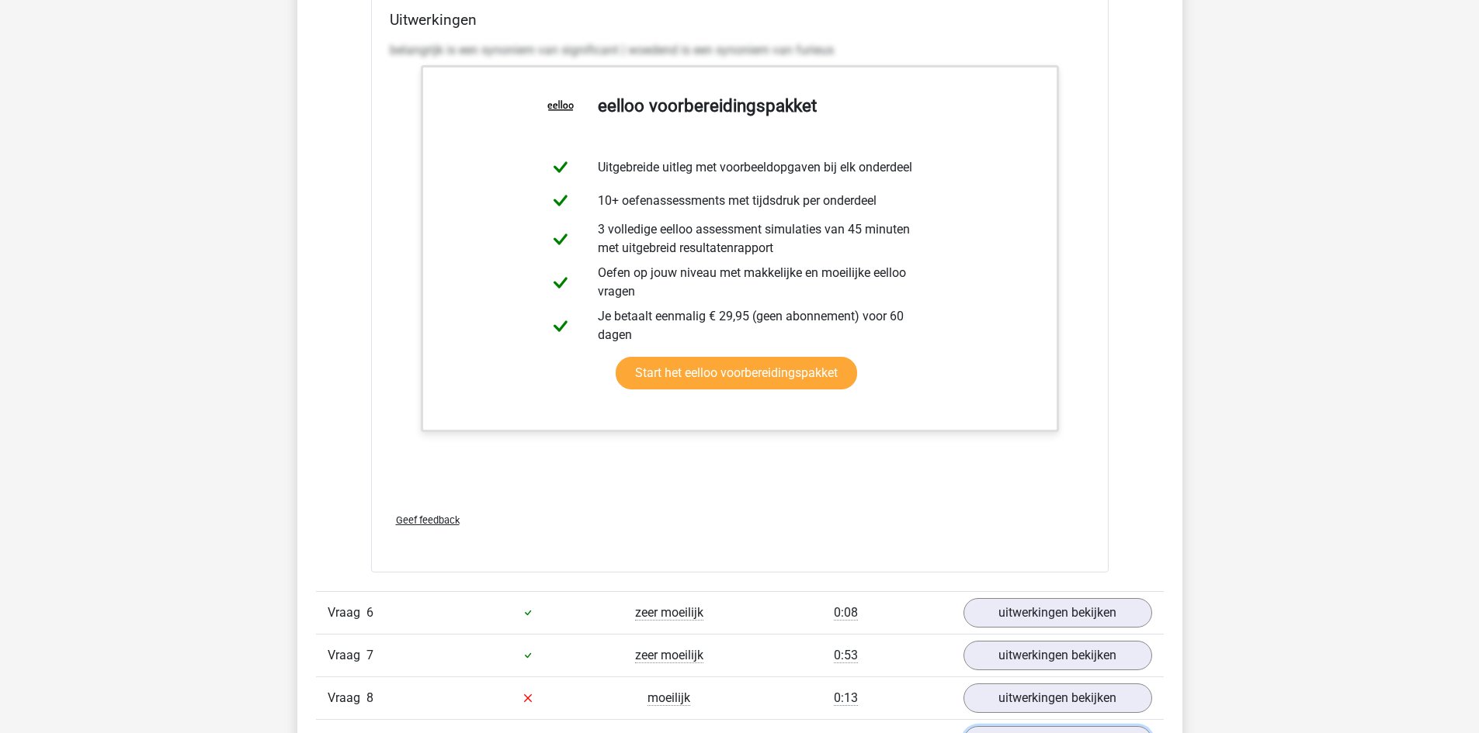
scroll to position [2561, 0]
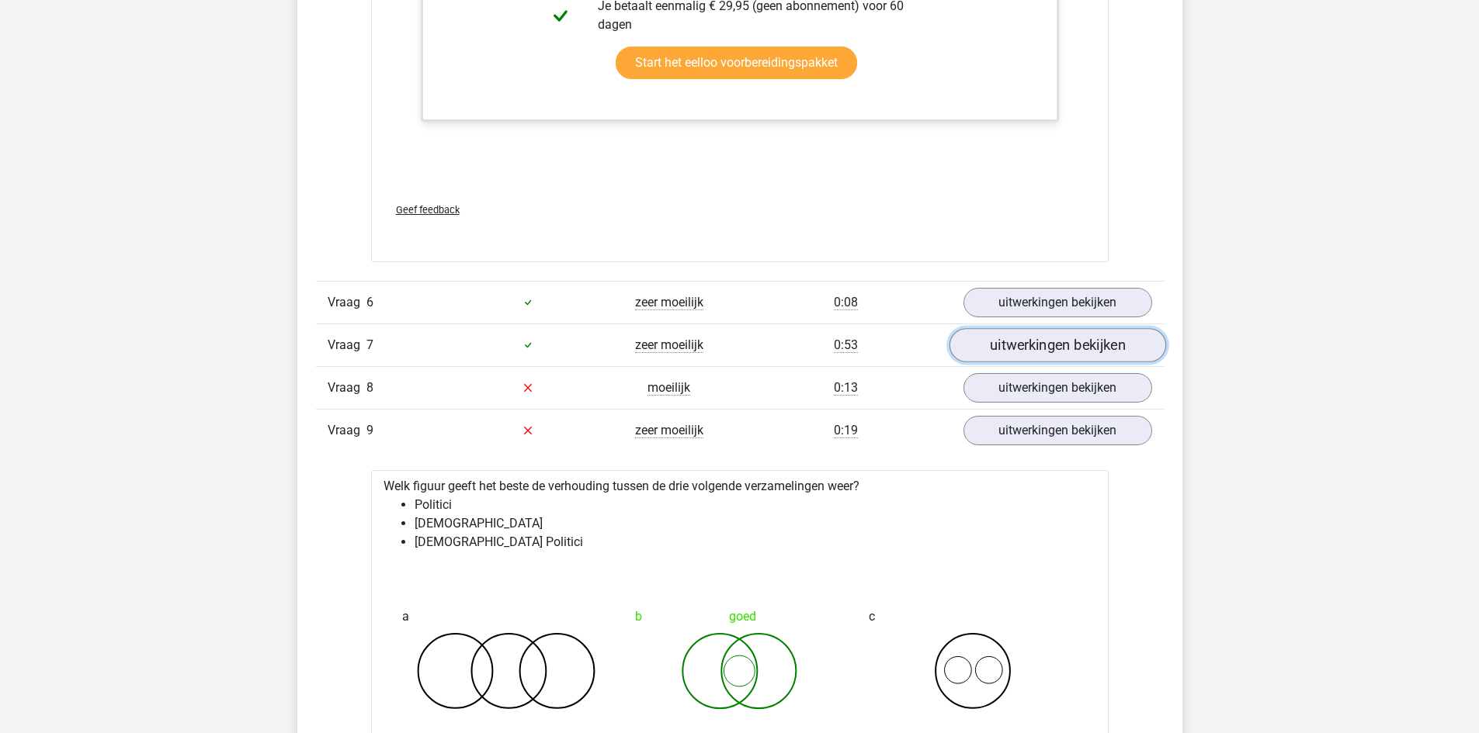
click at [1033, 349] on link "uitwerkingen bekijken" at bounding box center [1056, 345] width 217 height 34
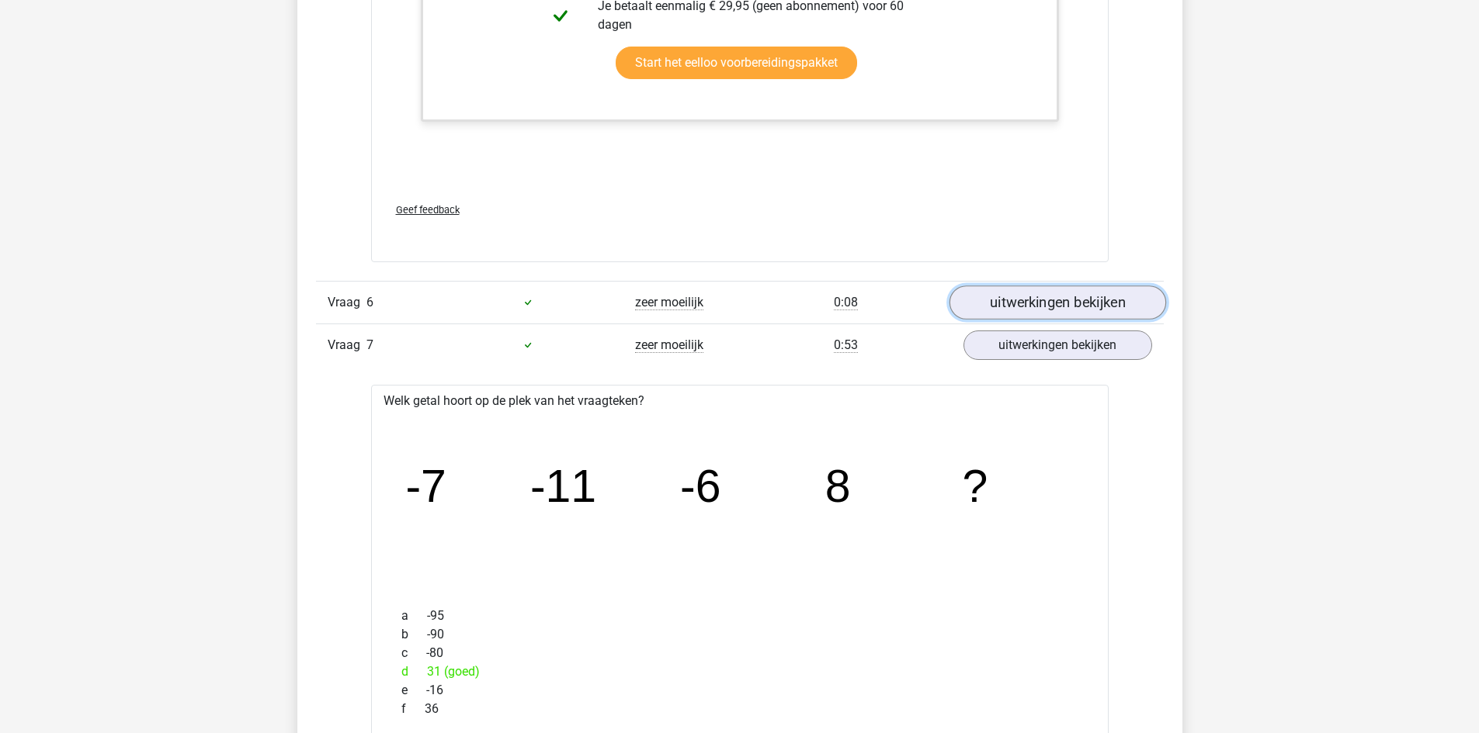
click at [1056, 300] on link "uitwerkingen bekijken" at bounding box center [1056, 303] width 217 height 34
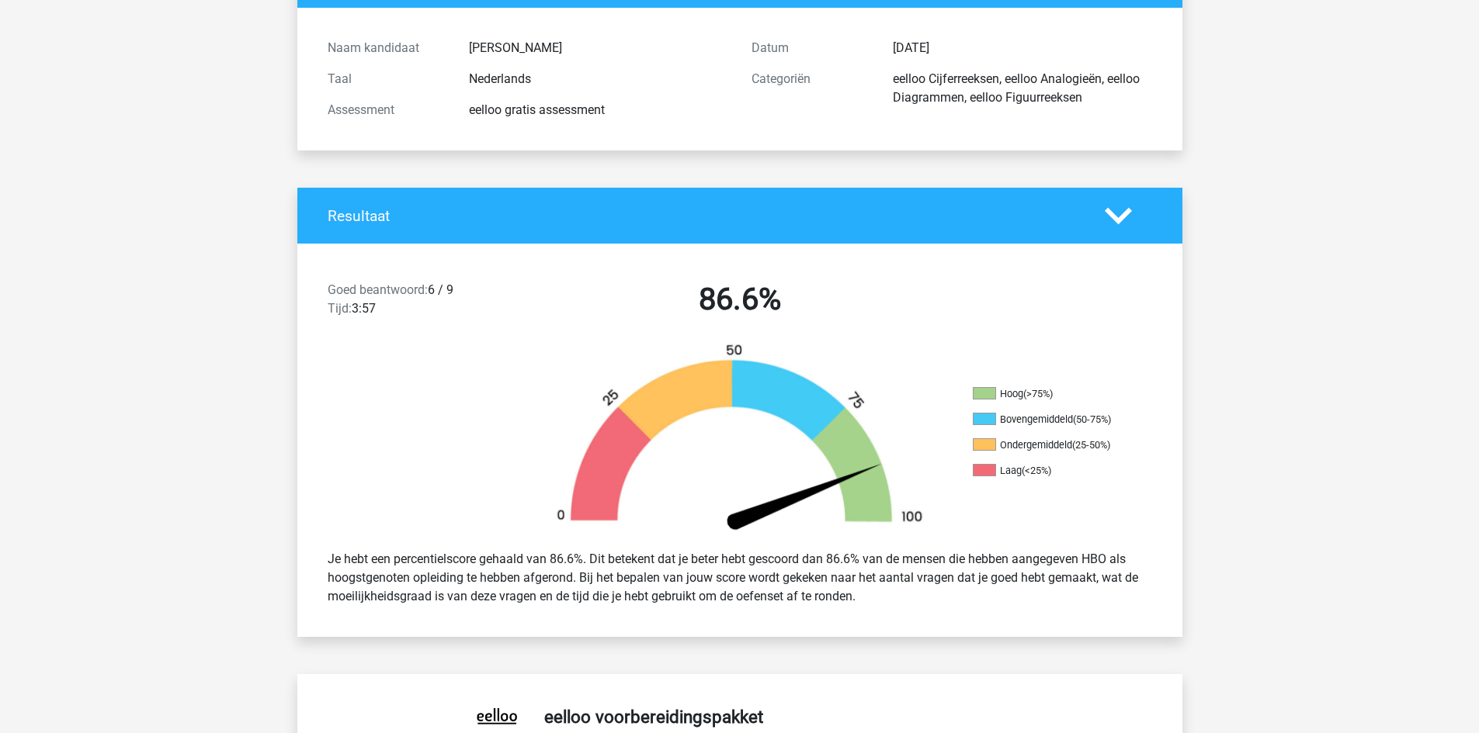
scroll to position [0, 0]
